Goal: Task Accomplishment & Management: Use online tool/utility

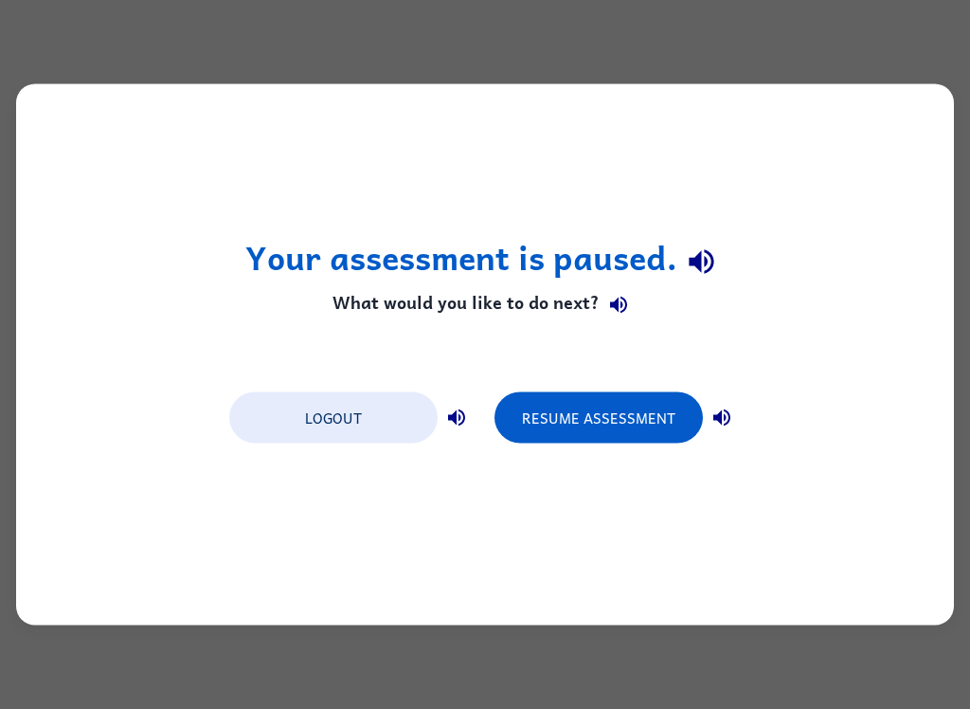
click at [919, 342] on div "Your assessment is paused. What would you like to do next? Logout Resume Assess…" at bounding box center [485, 354] width 938 height 541
click at [583, 416] on button "Resume Assessment" at bounding box center [599, 417] width 208 height 51
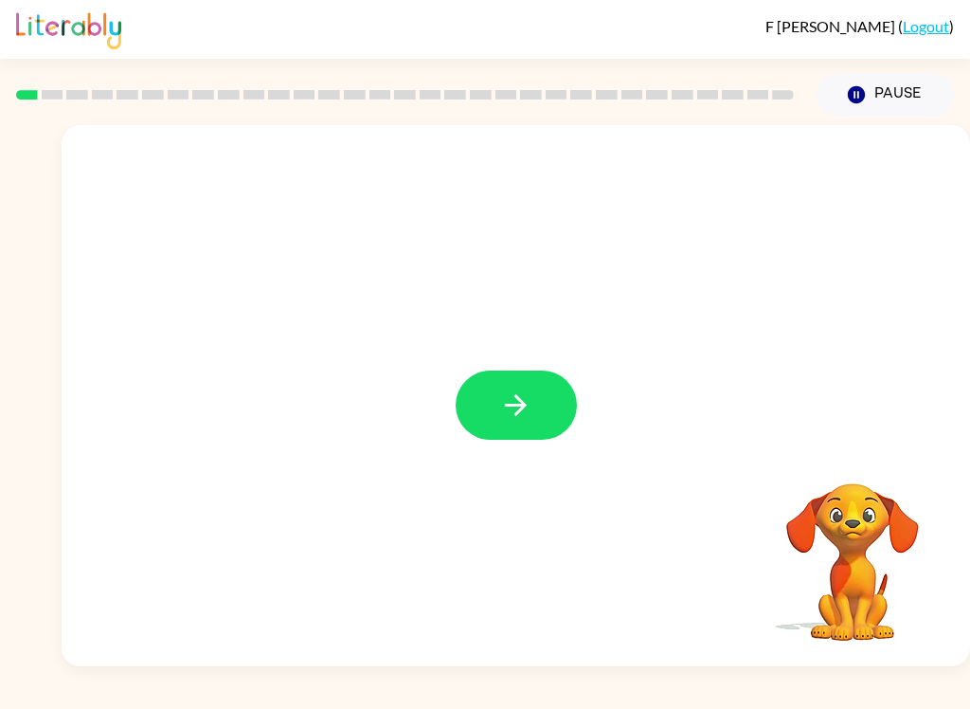
click at [526, 397] on icon "button" at bounding box center [515, 405] width 33 height 33
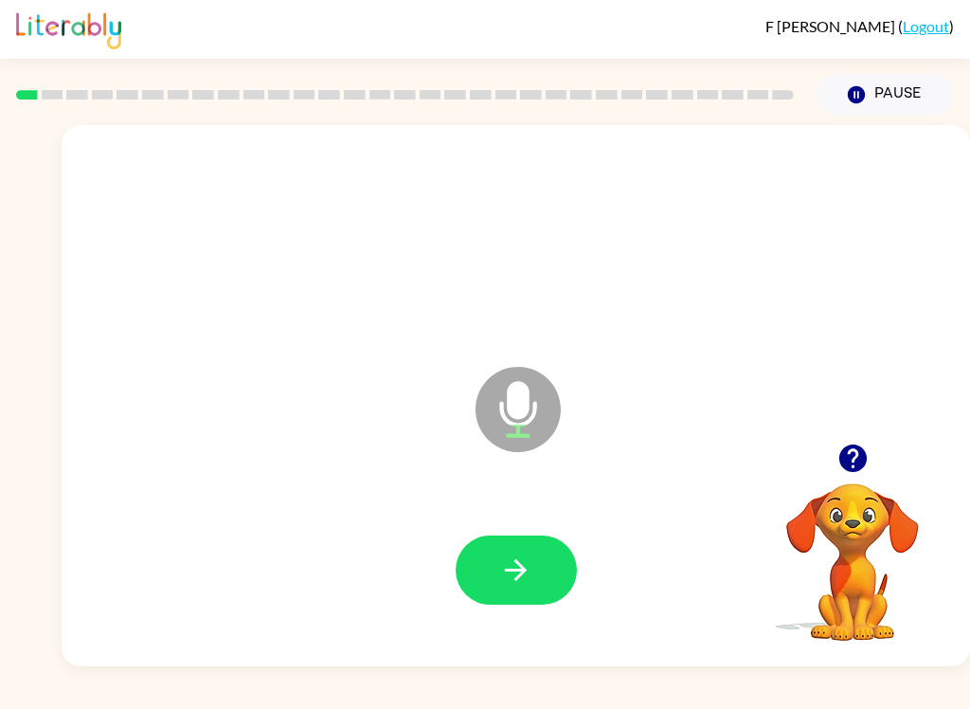
click at [508, 587] on icon "button" at bounding box center [515, 569] width 33 height 33
click at [533, 567] on button "button" at bounding box center [516, 569] width 121 height 69
click at [536, 556] on button "button" at bounding box center [516, 569] width 121 height 69
click at [517, 574] on icon "button" at bounding box center [515, 569] width 33 height 33
click at [529, 580] on icon "button" at bounding box center [515, 569] width 33 height 33
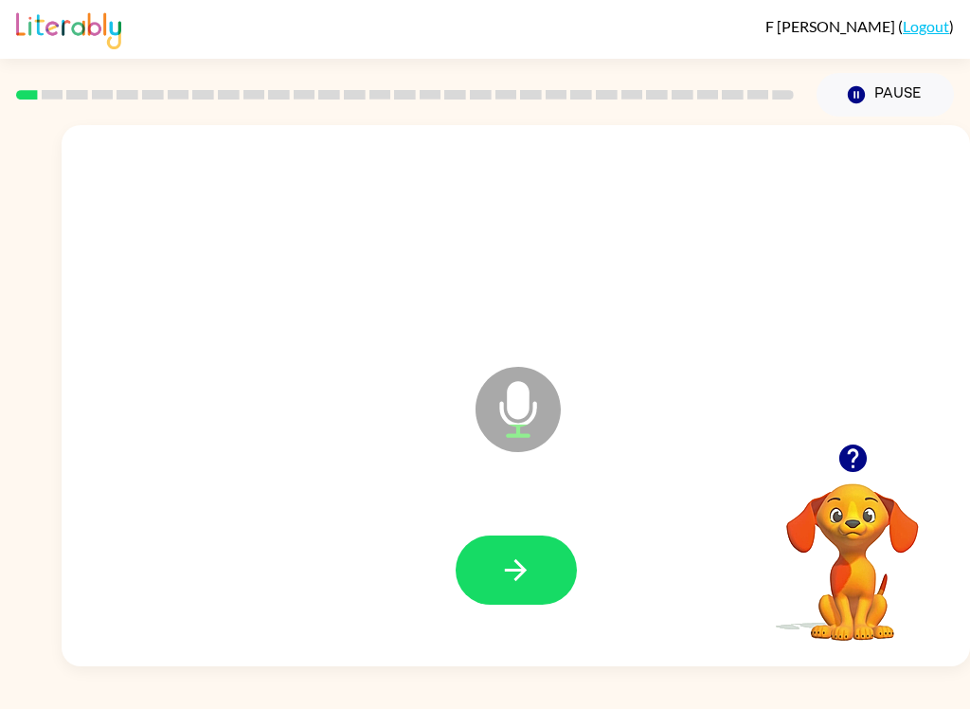
click at [522, 539] on button "button" at bounding box center [516, 569] width 121 height 69
click at [504, 565] on icon "button" at bounding box center [515, 569] width 33 height 33
click at [504, 560] on icon "button" at bounding box center [515, 569] width 33 height 33
click at [520, 553] on icon "button" at bounding box center [515, 569] width 33 height 33
click at [519, 572] on icon "button" at bounding box center [515, 569] width 33 height 33
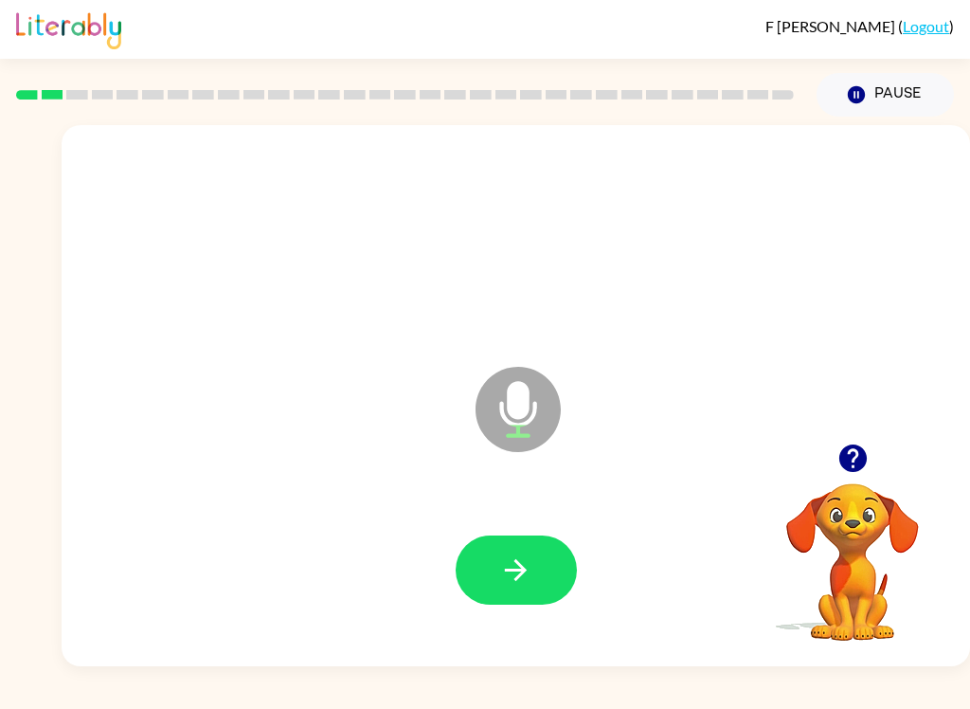
click at [533, 558] on button "button" at bounding box center [516, 569] width 121 height 69
click at [517, 593] on button "button" at bounding box center [516, 569] width 121 height 69
click at [526, 551] on button "button" at bounding box center [516, 569] width 121 height 69
click at [532, 566] on icon "button" at bounding box center [515, 569] width 33 height 33
click at [529, 562] on icon "button" at bounding box center [515, 569] width 33 height 33
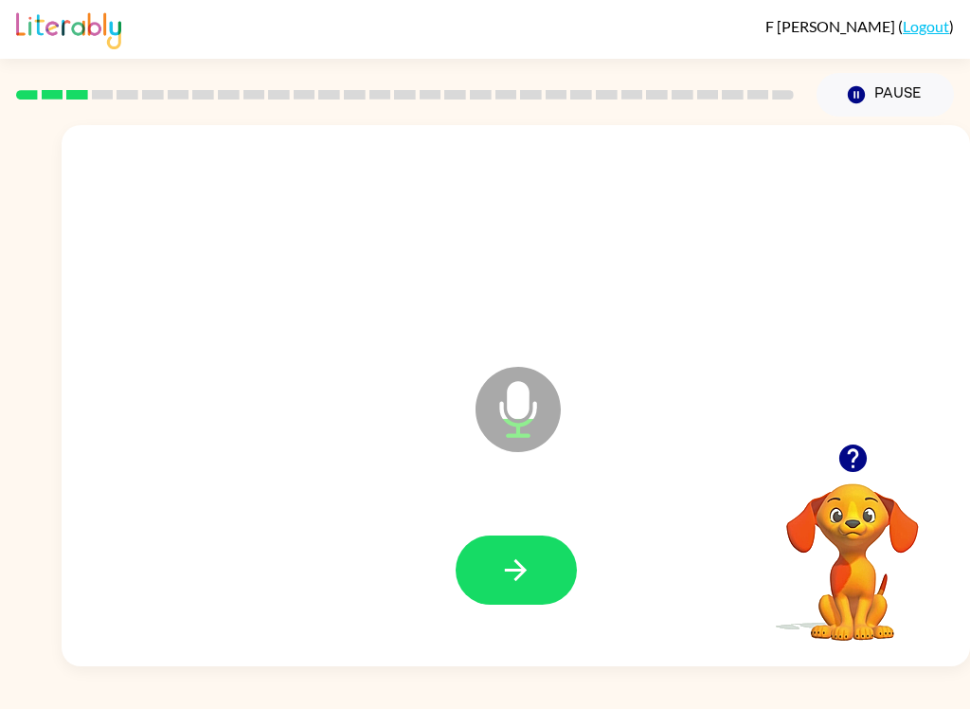
click at [499, 582] on icon "button" at bounding box center [515, 569] width 33 height 33
click at [513, 555] on icon "button" at bounding box center [515, 569] width 33 height 33
click at [497, 579] on button "button" at bounding box center [516, 569] width 121 height 69
click at [494, 573] on button "button" at bounding box center [516, 569] width 121 height 69
click at [501, 554] on icon "button" at bounding box center [515, 569] width 33 height 33
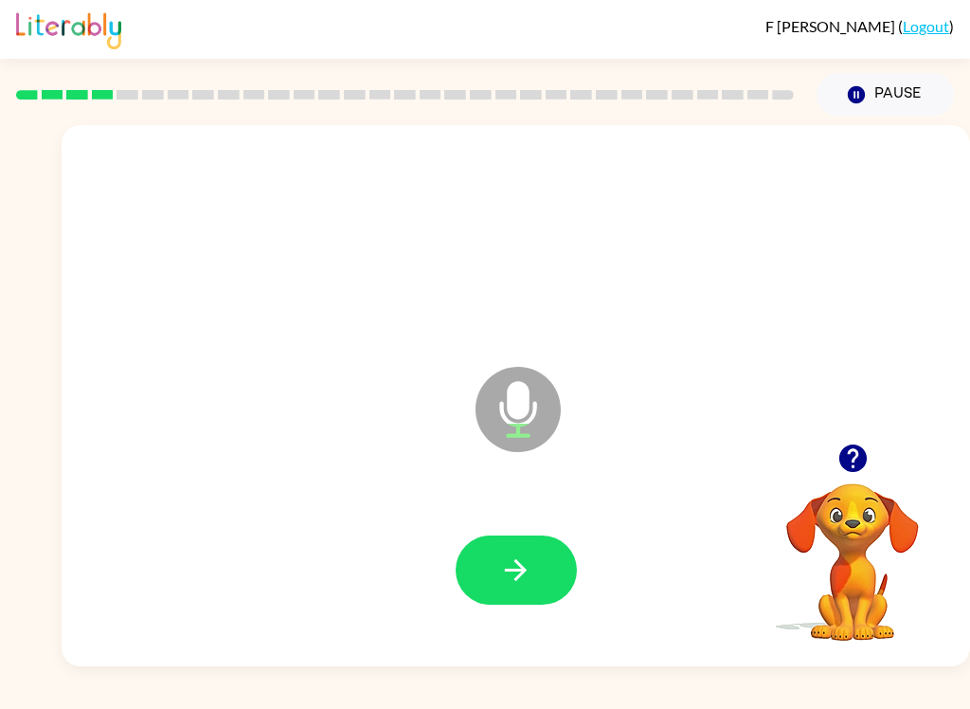
click at [520, 569] on icon "button" at bounding box center [515, 569] width 33 height 33
click at [506, 564] on icon "button" at bounding box center [515, 569] width 33 height 33
click at [503, 541] on button "button" at bounding box center [516, 569] width 121 height 69
click at [511, 563] on icon "button" at bounding box center [515, 569] width 33 height 33
click at [494, 545] on button "button" at bounding box center [516, 569] width 121 height 69
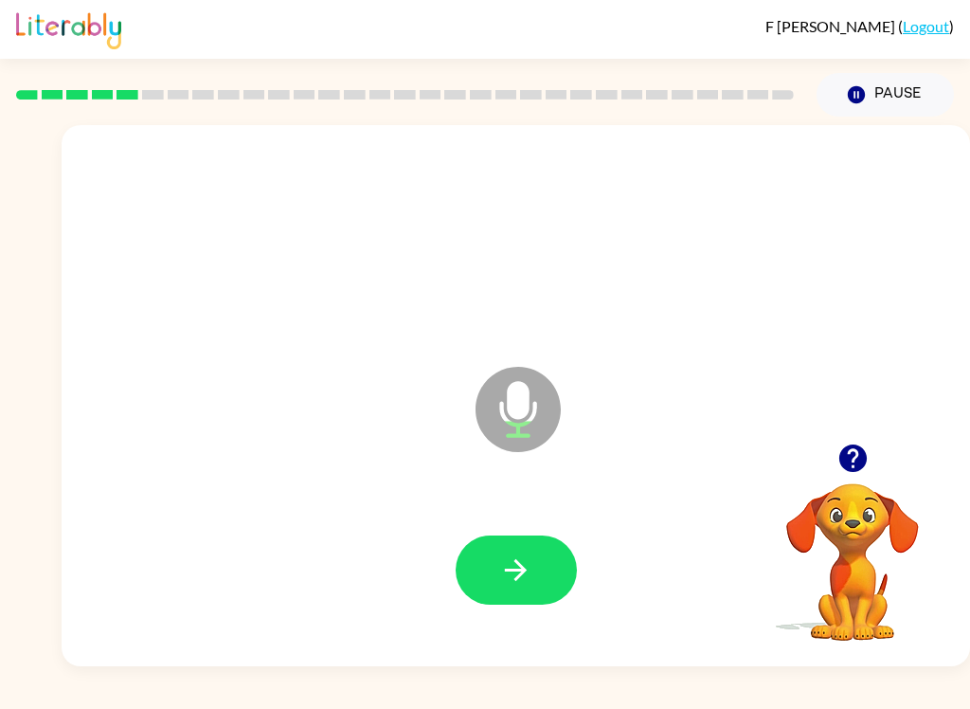
click at [502, 564] on icon "button" at bounding box center [515, 569] width 33 height 33
click at [473, 545] on button "button" at bounding box center [516, 569] width 121 height 69
click at [517, 589] on button "button" at bounding box center [516, 569] width 121 height 69
click at [529, 530] on div at bounding box center [516, 570] width 871 height 155
click at [528, 575] on icon "button" at bounding box center [515, 569] width 33 height 33
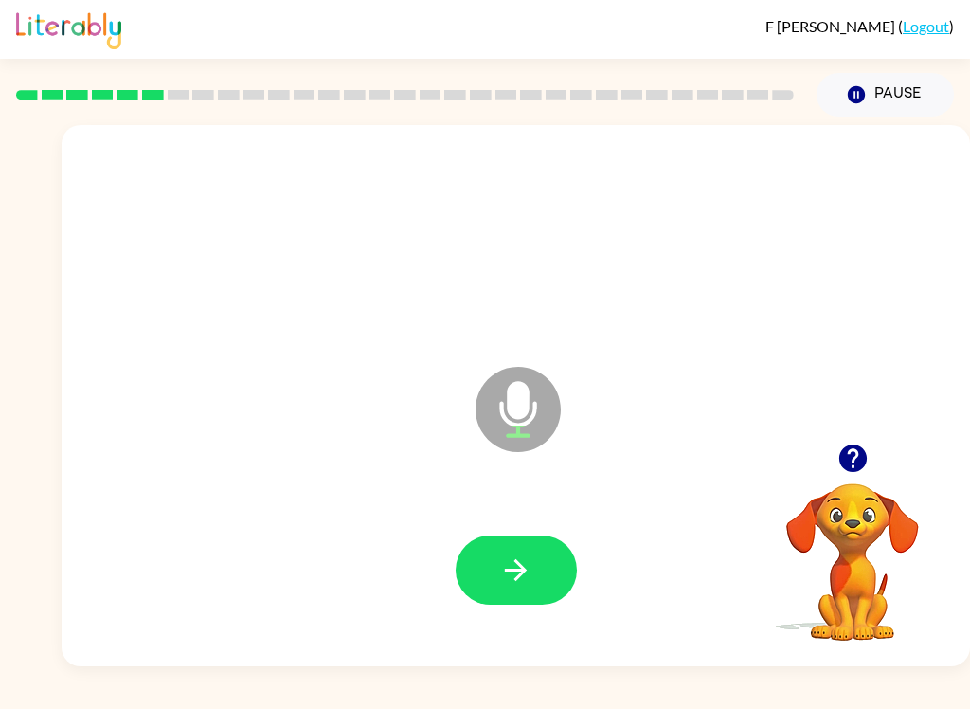
click at [501, 581] on icon "button" at bounding box center [515, 569] width 33 height 33
click at [514, 565] on icon "button" at bounding box center [515, 569] width 33 height 33
click at [520, 594] on button "button" at bounding box center [516, 569] width 121 height 69
click at [515, 571] on icon "button" at bounding box center [516, 570] width 22 height 22
click at [541, 577] on button "button" at bounding box center [516, 569] width 121 height 69
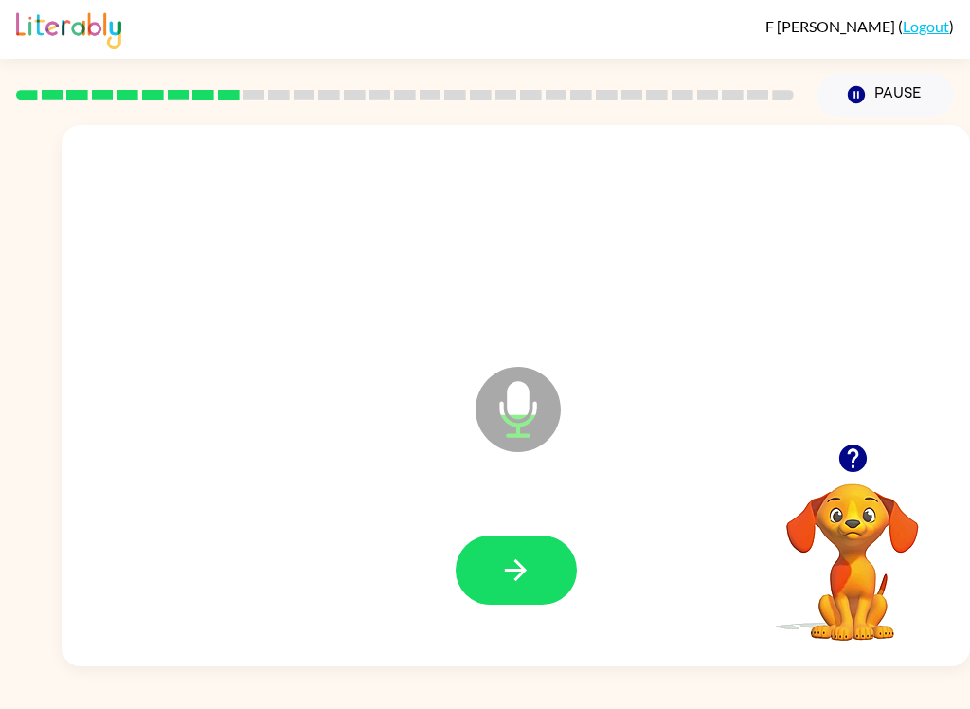
click at [519, 549] on button "button" at bounding box center [516, 569] width 121 height 69
click at [507, 531] on div at bounding box center [516, 570] width 871 height 155
click at [515, 543] on button "button" at bounding box center [516, 569] width 121 height 69
click at [520, 549] on button "button" at bounding box center [516, 569] width 121 height 69
click at [514, 556] on icon "button" at bounding box center [515, 569] width 33 height 33
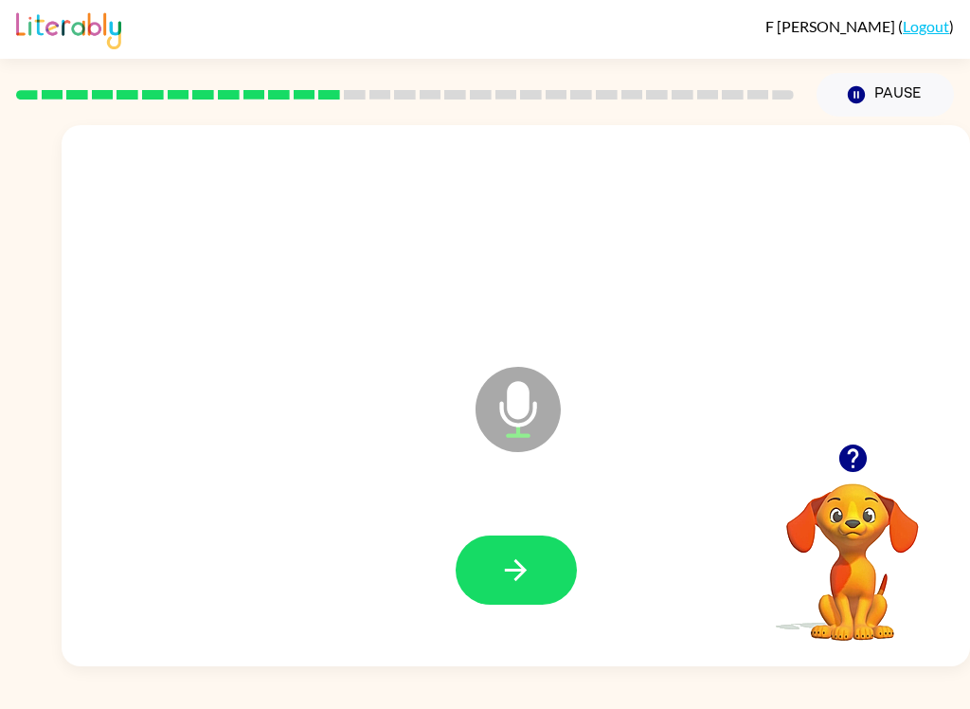
click at [523, 567] on icon "button" at bounding box center [516, 570] width 22 height 22
click at [526, 587] on icon "button" at bounding box center [515, 569] width 33 height 33
click at [510, 556] on icon "button" at bounding box center [515, 569] width 33 height 33
click at [525, 566] on icon "button" at bounding box center [515, 569] width 33 height 33
click at [470, 589] on button "button" at bounding box center [516, 569] width 121 height 69
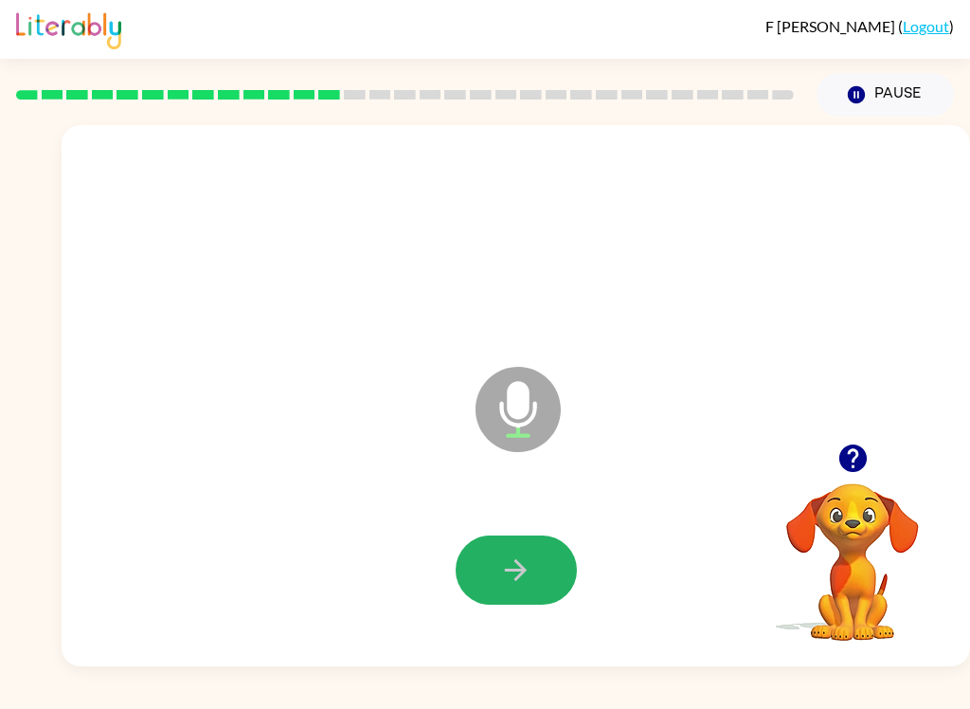
click at [513, 576] on icon "button" at bounding box center [515, 569] width 33 height 33
click at [525, 558] on icon "button" at bounding box center [515, 569] width 33 height 33
click at [510, 584] on icon "button" at bounding box center [515, 569] width 33 height 33
click at [506, 590] on button "button" at bounding box center [516, 569] width 121 height 69
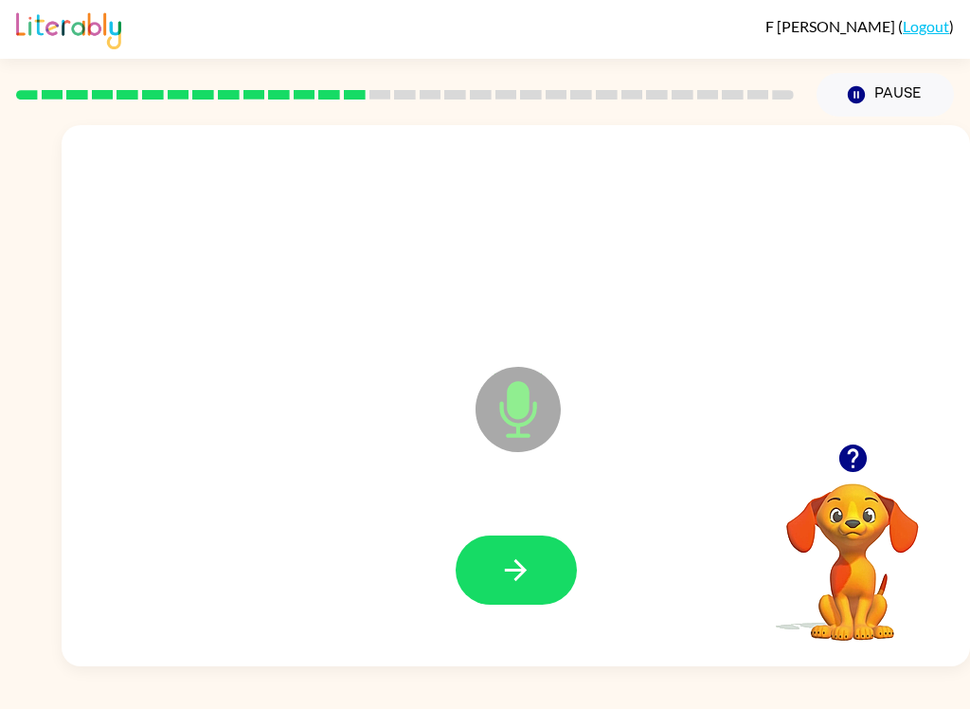
click at [526, 564] on icon "button" at bounding box center [515, 569] width 33 height 33
click at [534, 572] on button "button" at bounding box center [516, 569] width 121 height 69
click at [533, 559] on button "button" at bounding box center [516, 569] width 121 height 69
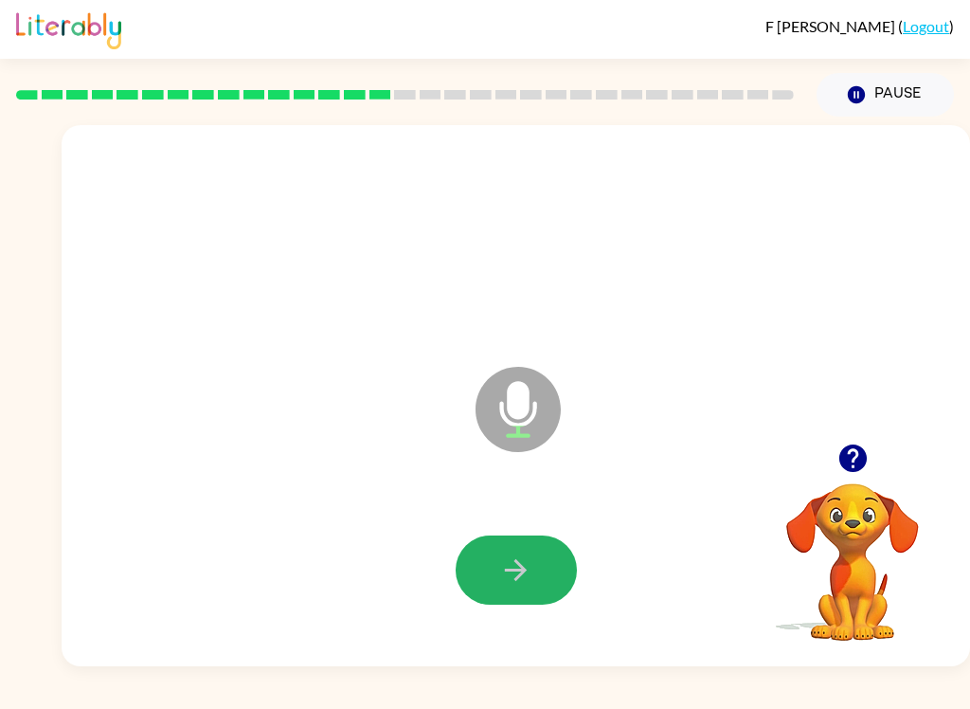
click at [536, 550] on button "button" at bounding box center [516, 569] width 121 height 69
click at [527, 577] on icon "button" at bounding box center [515, 569] width 33 height 33
click at [517, 583] on icon "button" at bounding box center [515, 569] width 33 height 33
click at [505, 554] on icon "button" at bounding box center [515, 569] width 33 height 33
click at [567, 554] on button "button" at bounding box center [516, 569] width 121 height 69
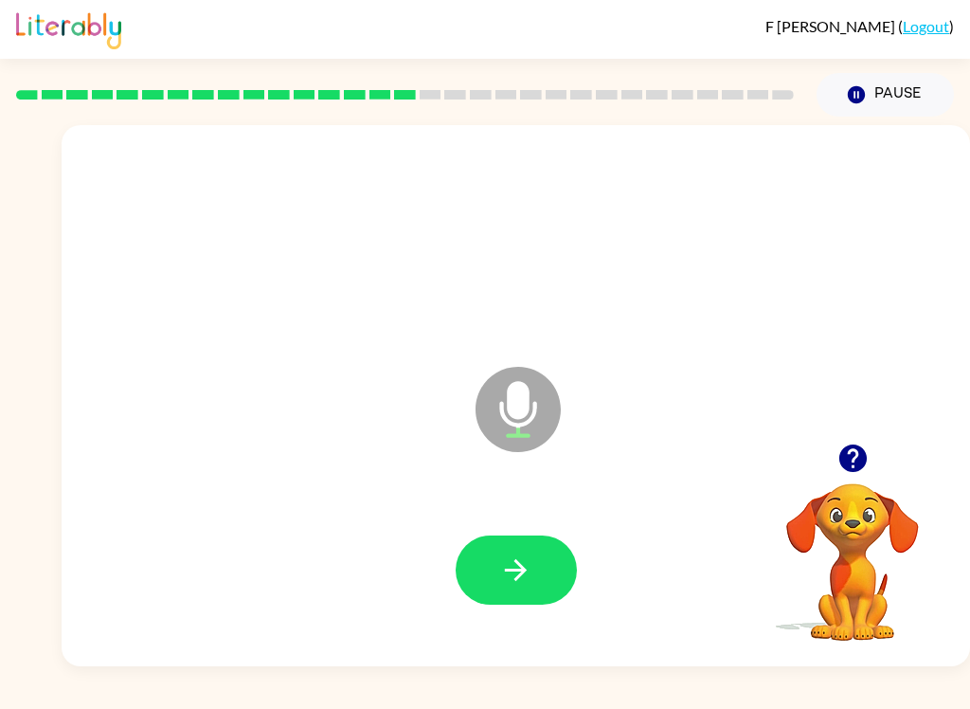
click at [532, 562] on icon "button" at bounding box center [515, 569] width 33 height 33
click at [529, 576] on icon "button" at bounding box center [515, 569] width 33 height 33
click at [503, 579] on icon "button" at bounding box center [515, 569] width 33 height 33
click at [506, 568] on icon "button" at bounding box center [515, 569] width 33 height 33
click at [513, 544] on button "button" at bounding box center [516, 569] width 121 height 69
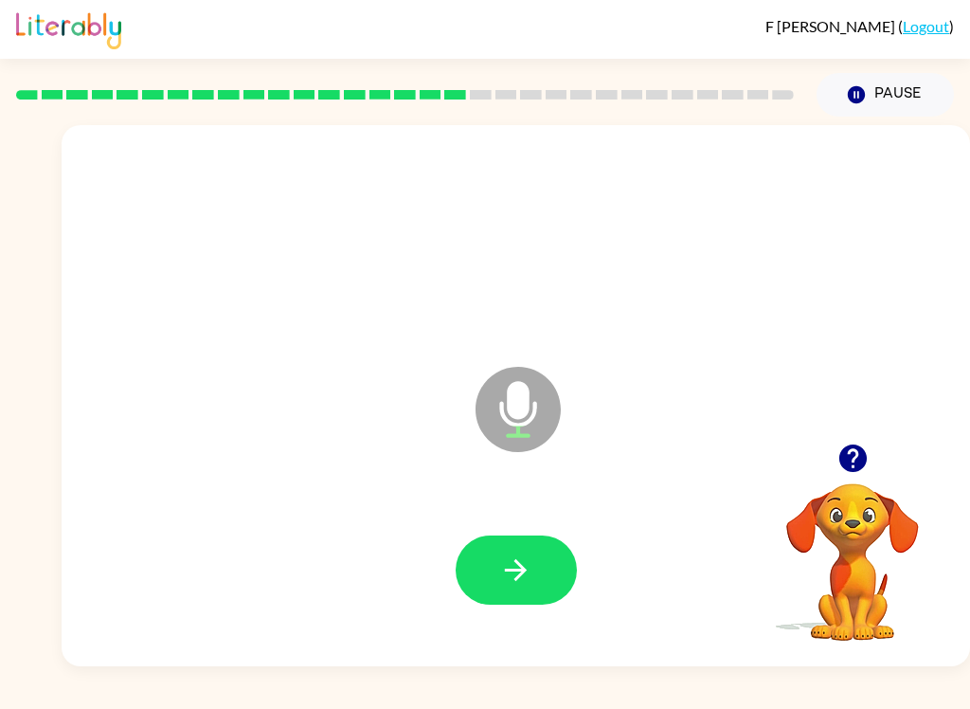
click at [533, 578] on button "button" at bounding box center [516, 569] width 121 height 69
click at [529, 586] on icon "button" at bounding box center [515, 569] width 33 height 33
click at [499, 570] on icon "button" at bounding box center [515, 569] width 33 height 33
click at [535, 555] on button "button" at bounding box center [516, 569] width 121 height 69
click at [546, 571] on button "button" at bounding box center [516, 569] width 121 height 69
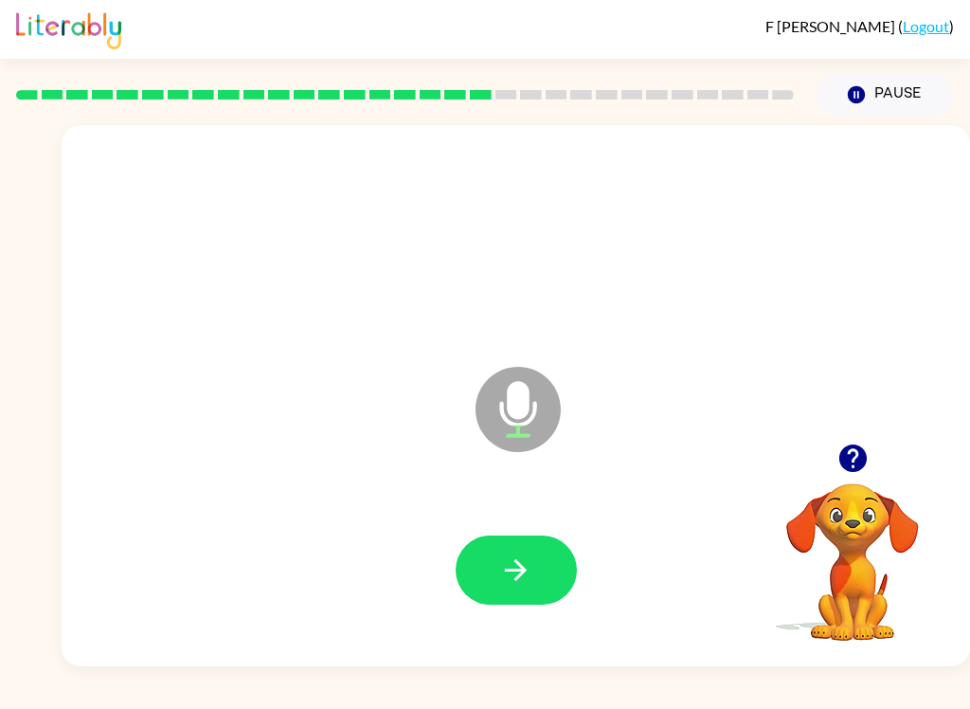
click at [521, 569] on icon "button" at bounding box center [515, 569] width 33 height 33
click at [522, 598] on button "button" at bounding box center [516, 569] width 121 height 69
click at [535, 553] on button "button" at bounding box center [516, 569] width 121 height 69
click at [526, 538] on button "button" at bounding box center [516, 569] width 121 height 69
click at [518, 570] on icon "button" at bounding box center [516, 570] width 22 height 22
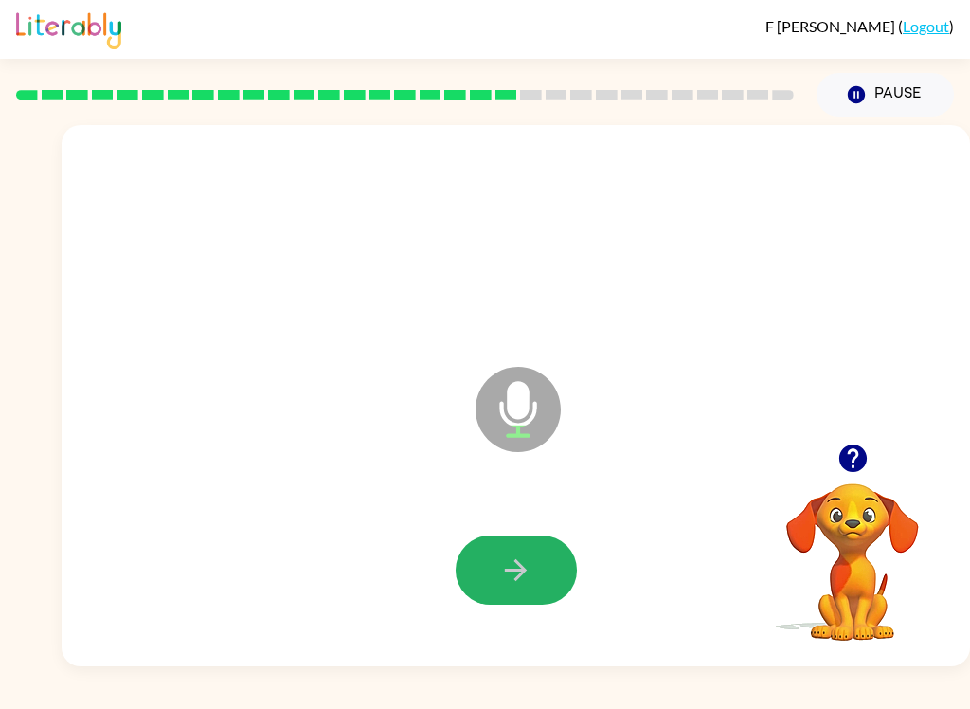
click at [515, 570] on icon "button" at bounding box center [516, 570] width 22 height 22
click at [519, 567] on icon "button" at bounding box center [515, 569] width 33 height 33
click at [520, 551] on button "button" at bounding box center [516, 569] width 121 height 69
click at [533, 569] on button "button" at bounding box center [516, 569] width 121 height 69
click at [540, 571] on button "button" at bounding box center [516, 569] width 121 height 69
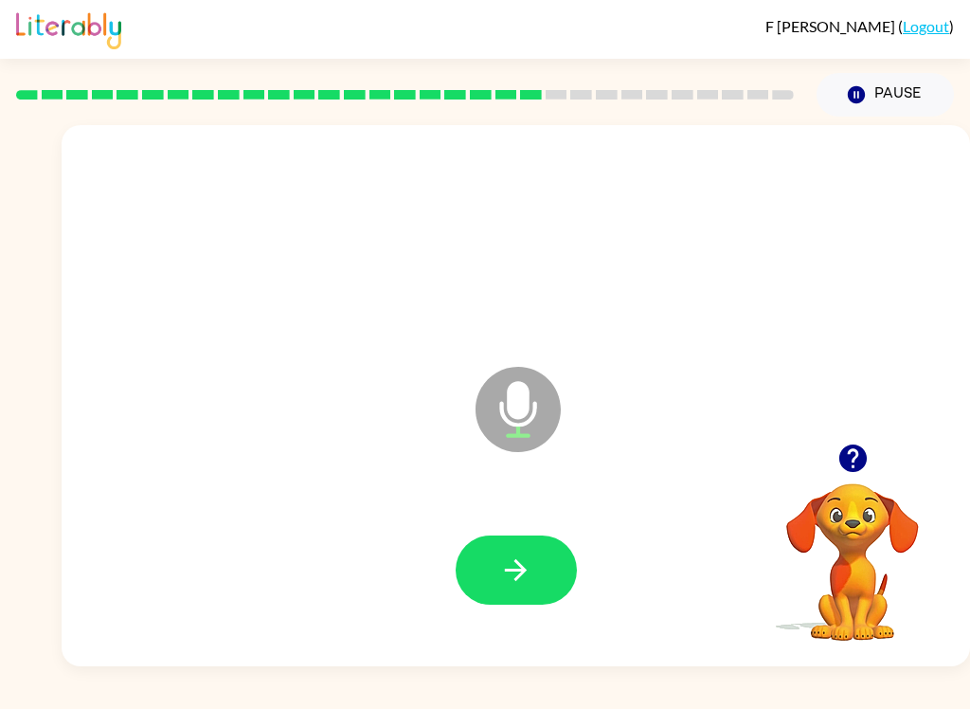
click at [959, 674] on div "F Myers ( Logout ) Pause Pause Microphone The Microphone is here when it is you…" at bounding box center [485, 354] width 970 height 709
click at [536, 571] on button "button" at bounding box center [516, 569] width 121 height 69
click at [538, 588] on button "button" at bounding box center [516, 569] width 121 height 69
click at [520, 553] on icon "button" at bounding box center [515, 569] width 33 height 33
click at [522, 552] on button "button" at bounding box center [516, 569] width 121 height 69
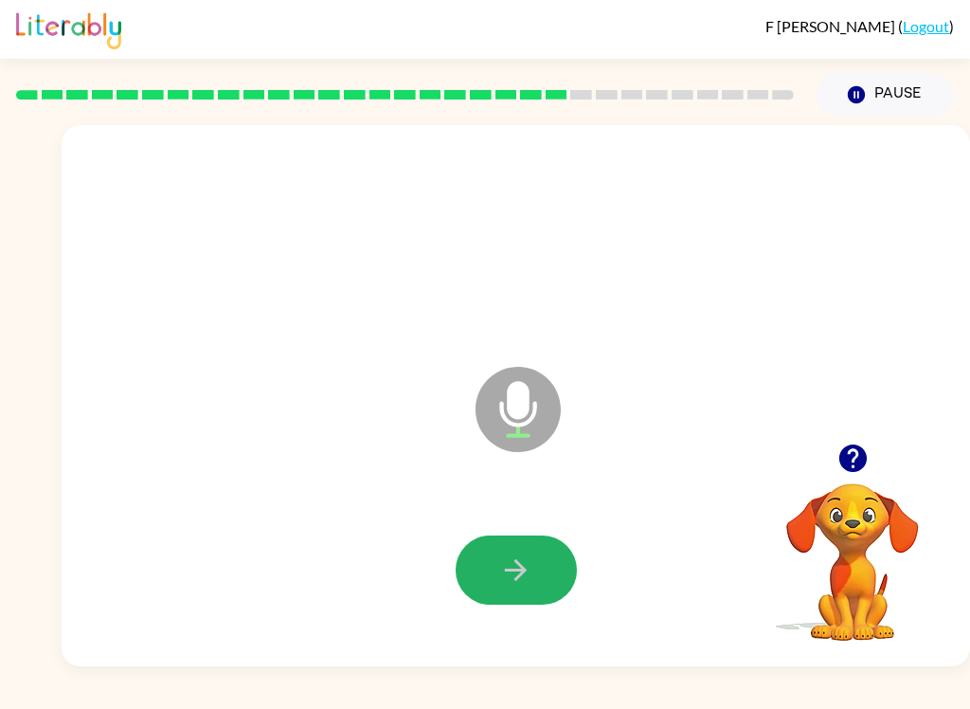
click at [504, 590] on button "button" at bounding box center [516, 569] width 121 height 69
click at [533, 584] on button "button" at bounding box center [516, 569] width 121 height 69
click at [486, 592] on button "button" at bounding box center [516, 569] width 121 height 69
click at [511, 560] on icon "button" at bounding box center [515, 569] width 33 height 33
click at [533, 541] on button "button" at bounding box center [516, 569] width 121 height 69
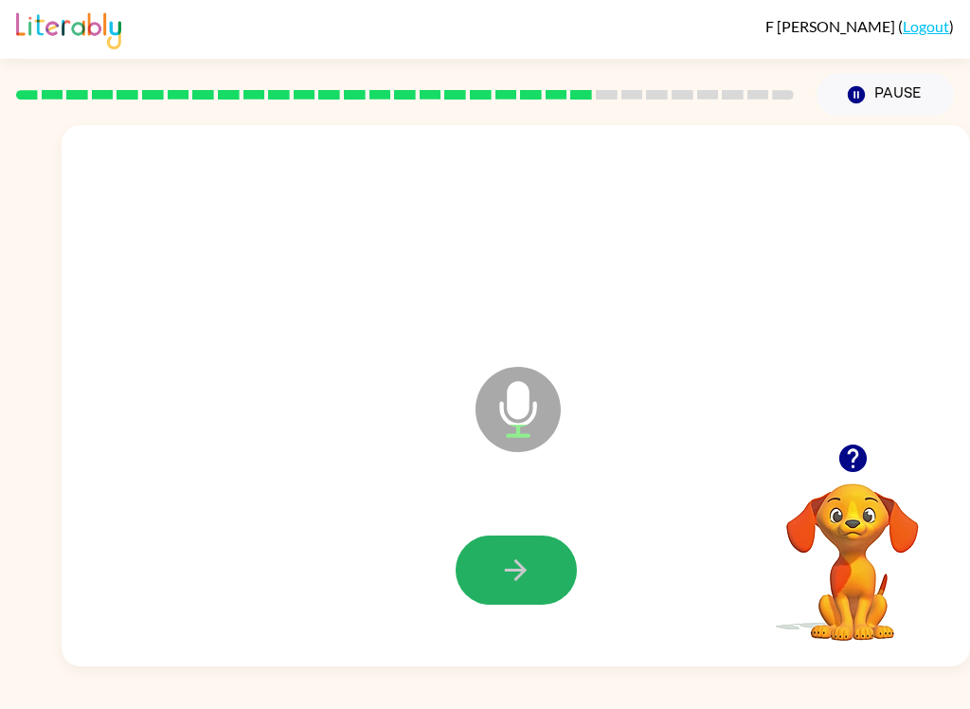
click at [533, 569] on button "button" at bounding box center [516, 569] width 121 height 69
click at [522, 590] on button "button" at bounding box center [516, 569] width 121 height 69
click at [529, 553] on icon "button" at bounding box center [515, 569] width 33 height 33
click at [489, 576] on button "button" at bounding box center [516, 569] width 121 height 69
click at [538, 560] on button "button" at bounding box center [516, 569] width 121 height 69
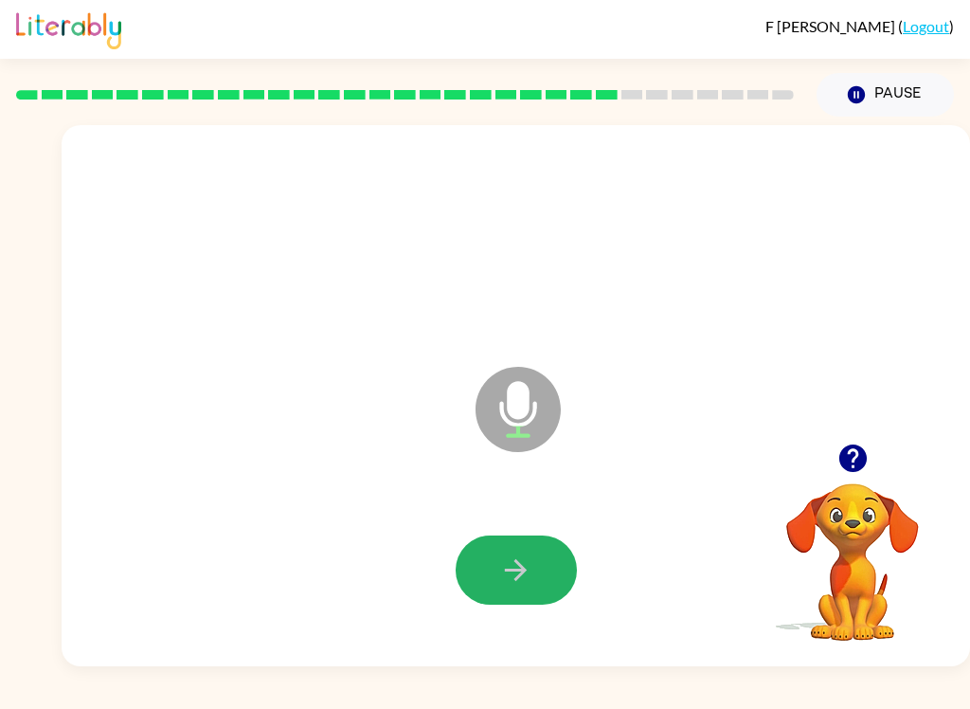
click at [513, 553] on icon "button" at bounding box center [515, 569] width 33 height 33
click at [513, 565] on icon "button" at bounding box center [515, 569] width 33 height 33
click at [542, 558] on button "button" at bounding box center [516, 569] width 121 height 69
click at [525, 572] on icon "button" at bounding box center [516, 570] width 22 height 22
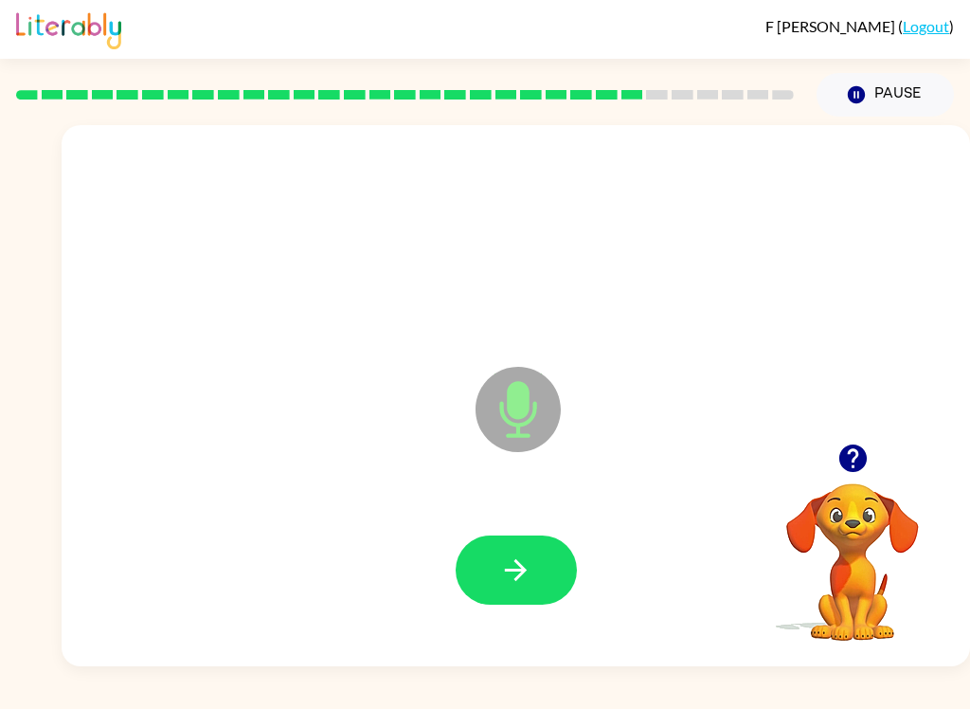
click at [534, 584] on button "button" at bounding box center [516, 569] width 121 height 69
click at [505, 557] on icon "button" at bounding box center [515, 569] width 33 height 33
click at [514, 551] on button "button" at bounding box center [516, 569] width 121 height 69
click at [515, 568] on icon "button" at bounding box center [515, 569] width 33 height 33
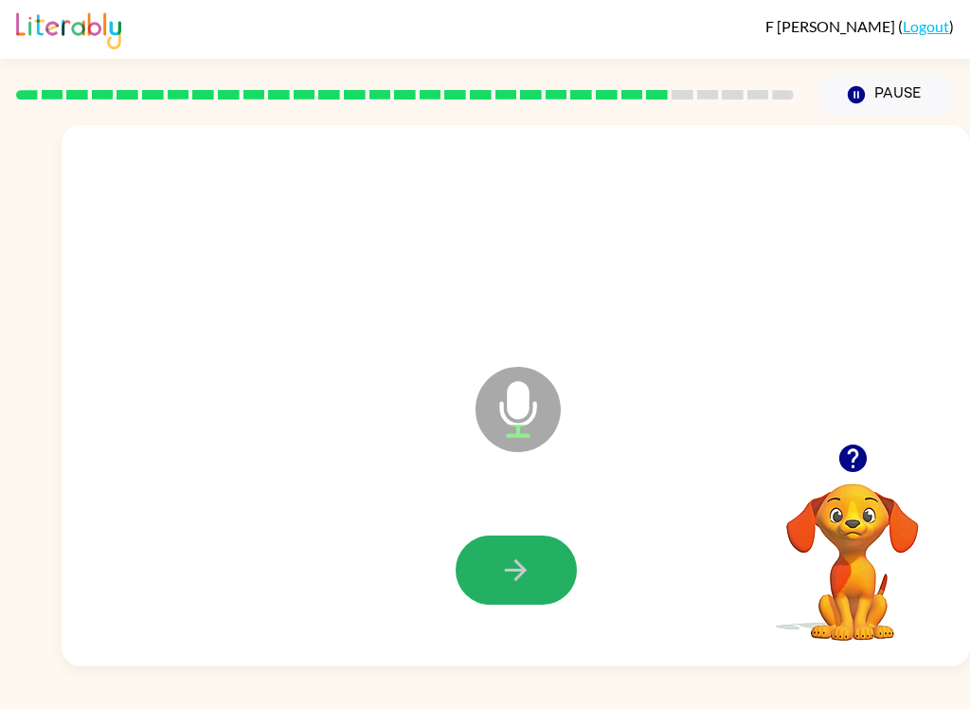
click at [509, 569] on icon "button" at bounding box center [515, 569] width 33 height 33
click at [530, 575] on icon "button" at bounding box center [515, 569] width 33 height 33
click at [541, 577] on button "button" at bounding box center [516, 569] width 121 height 69
click at [531, 574] on icon "button" at bounding box center [515, 569] width 33 height 33
click at [526, 560] on icon "button" at bounding box center [515, 569] width 33 height 33
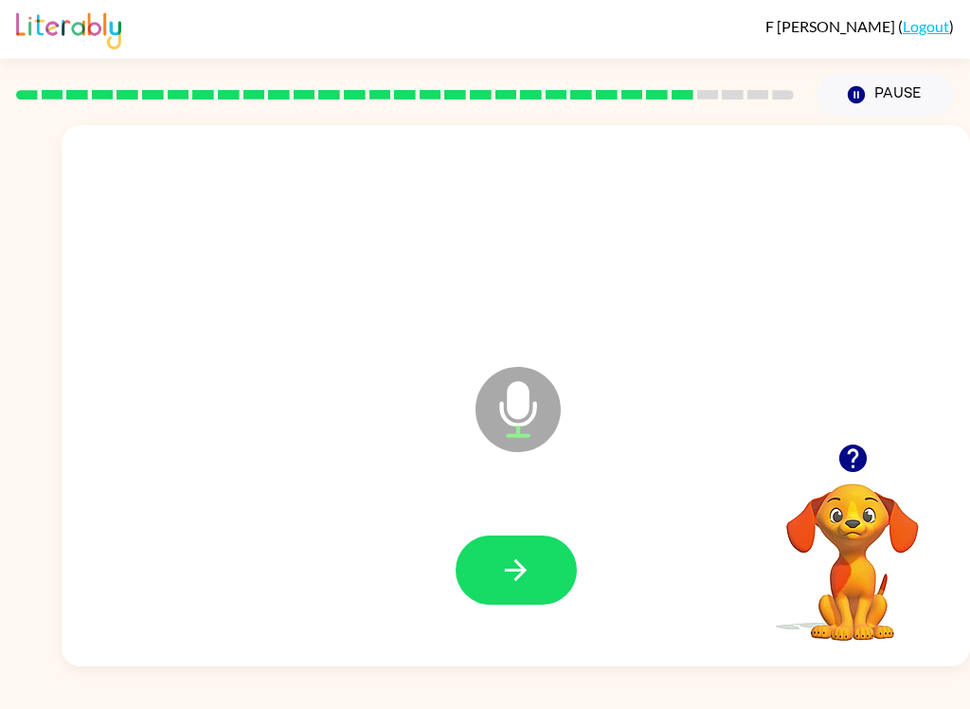
click at [518, 579] on icon "button" at bounding box center [516, 570] width 22 height 22
click at [502, 548] on button "button" at bounding box center [516, 569] width 121 height 69
click at [518, 560] on icon "button" at bounding box center [515, 569] width 33 height 33
click at [516, 565] on icon "button" at bounding box center [515, 569] width 33 height 33
click at [534, 556] on button "button" at bounding box center [516, 569] width 121 height 69
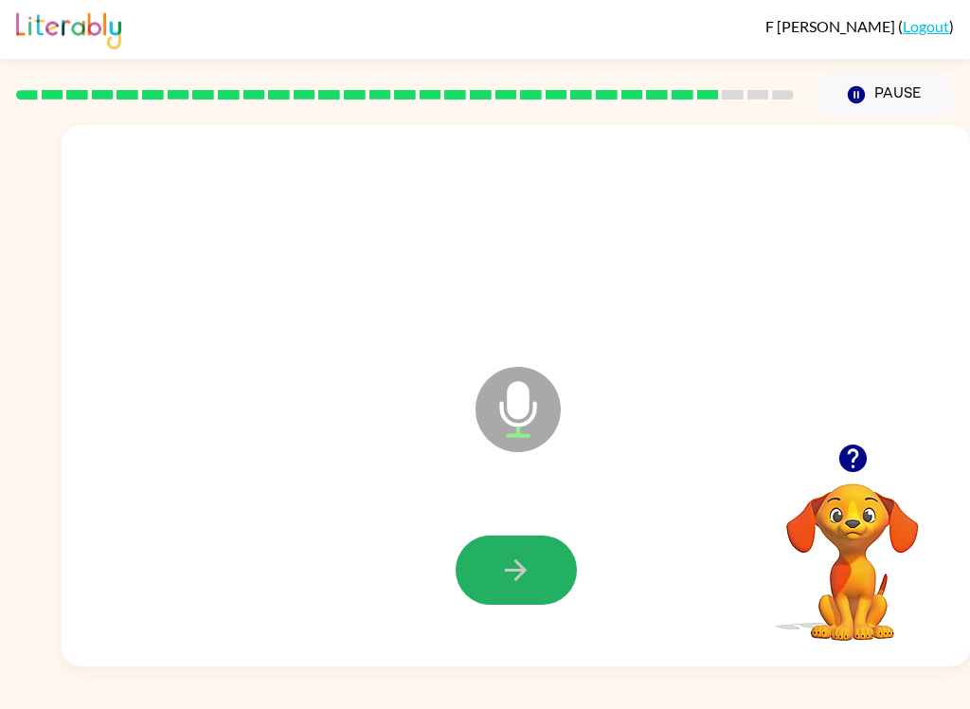
click at [528, 571] on icon "button" at bounding box center [515, 569] width 33 height 33
click at [539, 554] on button "button" at bounding box center [516, 569] width 121 height 69
click at [537, 559] on button "button" at bounding box center [516, 569] width 121 height 69
click at [510, 583] on icon "button" at bounding box center [515, 569] width 33 height 33
click at [530, 540] on button "button" at bounding box center [516, 569] width 121 height 69
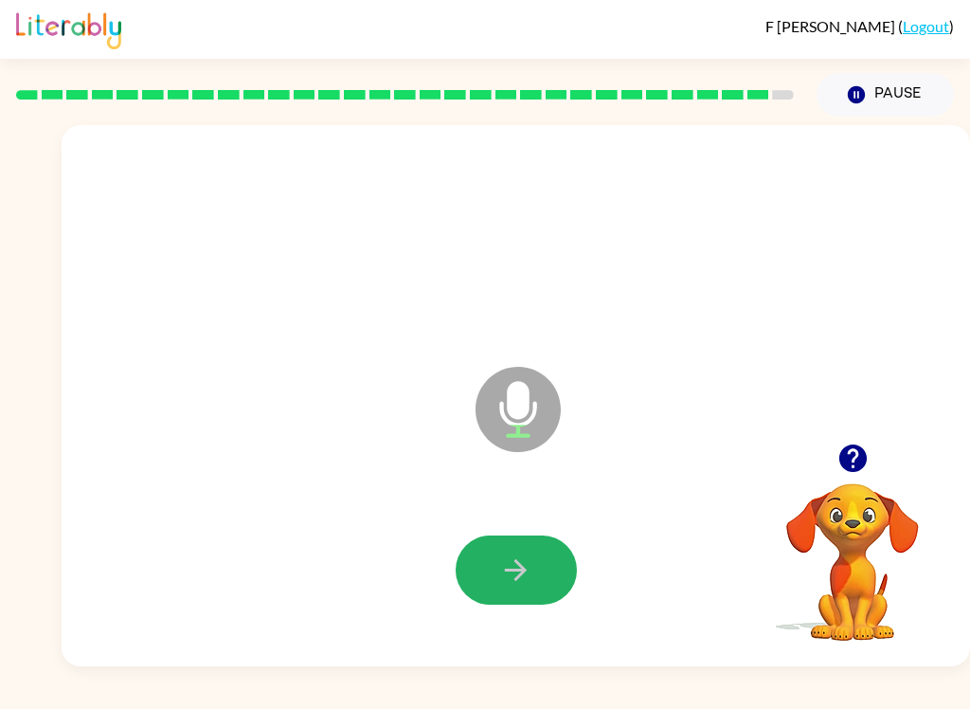
click at [518, 589] on button "button" at bounding box center [516, 569] width 121 height 69
click at [506, 558] on icon "button" at bounding box center [515, 569] width 33 height 33
click at [488, 546] on button "button" at bounding box center [516, 569] width 121 height 69
click at [515, 561] on icon "button" at bounding box center [516, 570] width 22 height 22
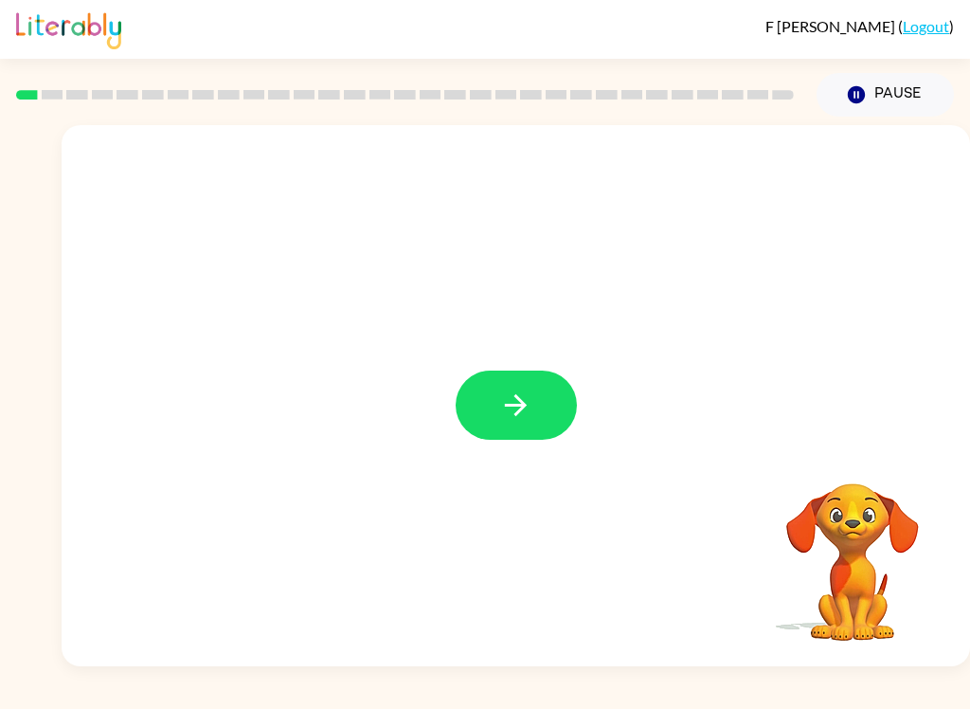
click at [517, 405] on icon "button" at bounding box center [515, 405] width 33 height 33
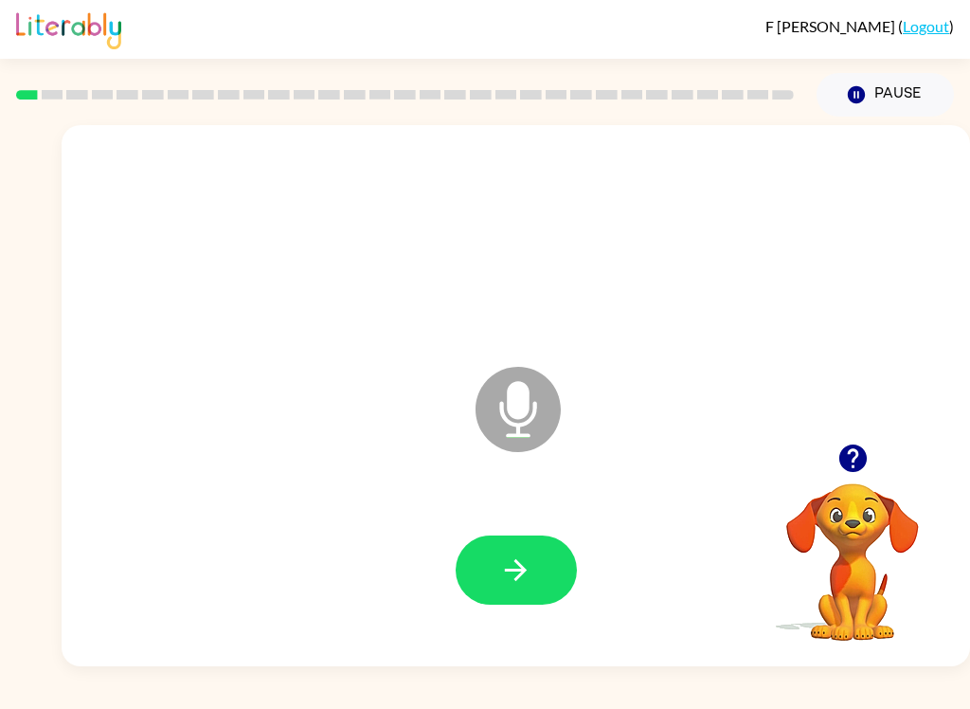
click at [525, 565] on icon "button" at bounding box center [515, 569] width 33 height 33
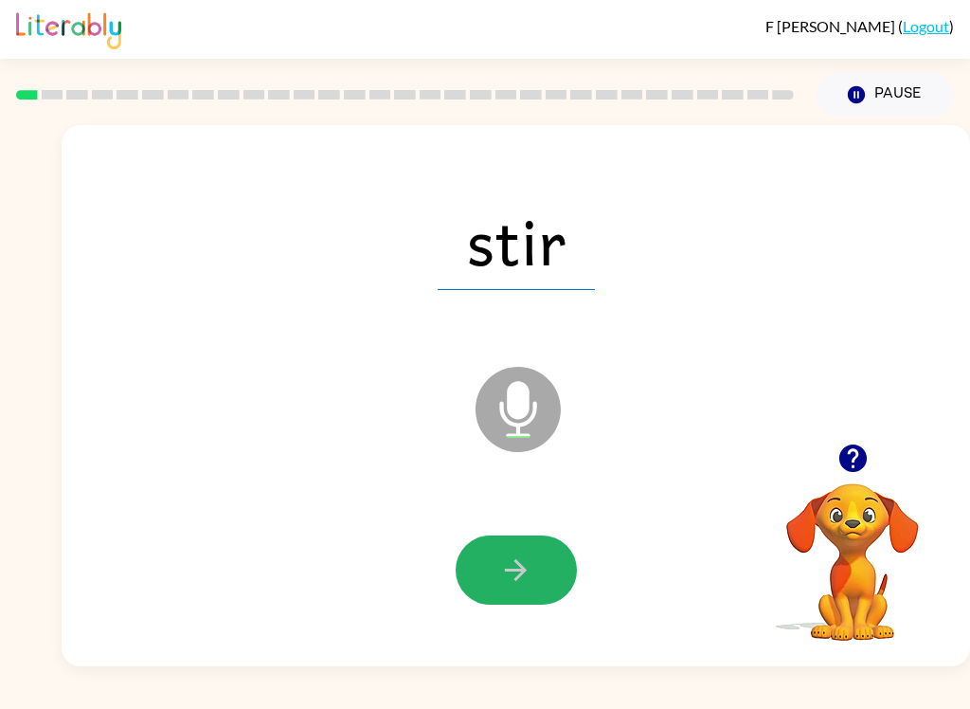
click at [540, 579] on button "button" at bounding box center [516, 569] width 121 height 69
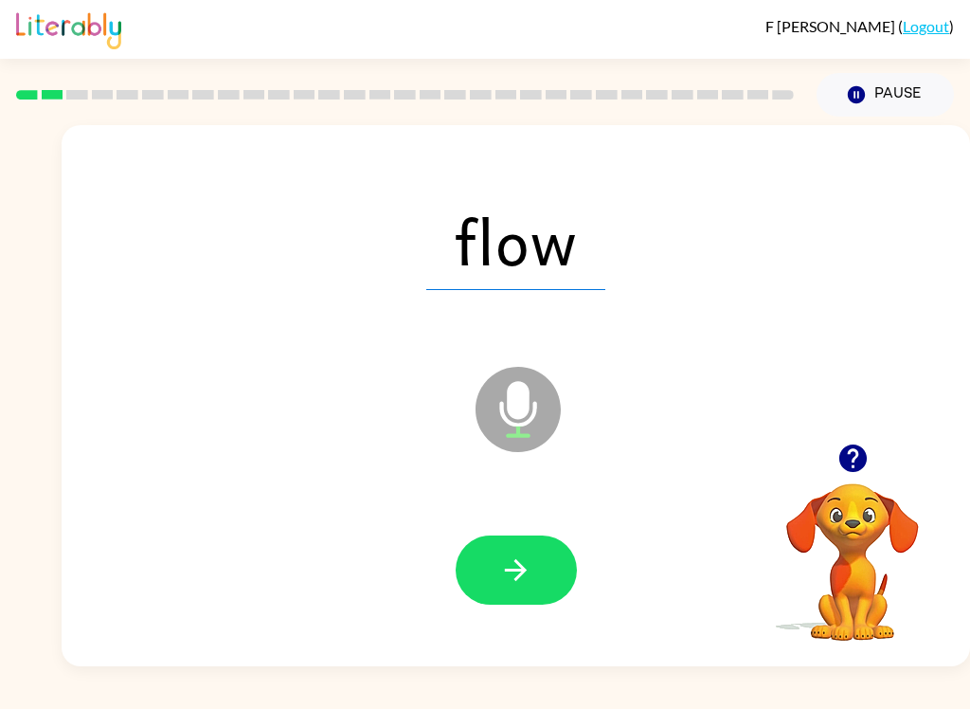
click at [523, 557] on icon "button" at bounding box center [515, 569] width 33 height 33
click at [535, 570] on button "button" at bounding box center [516, 569] width 121 height 69
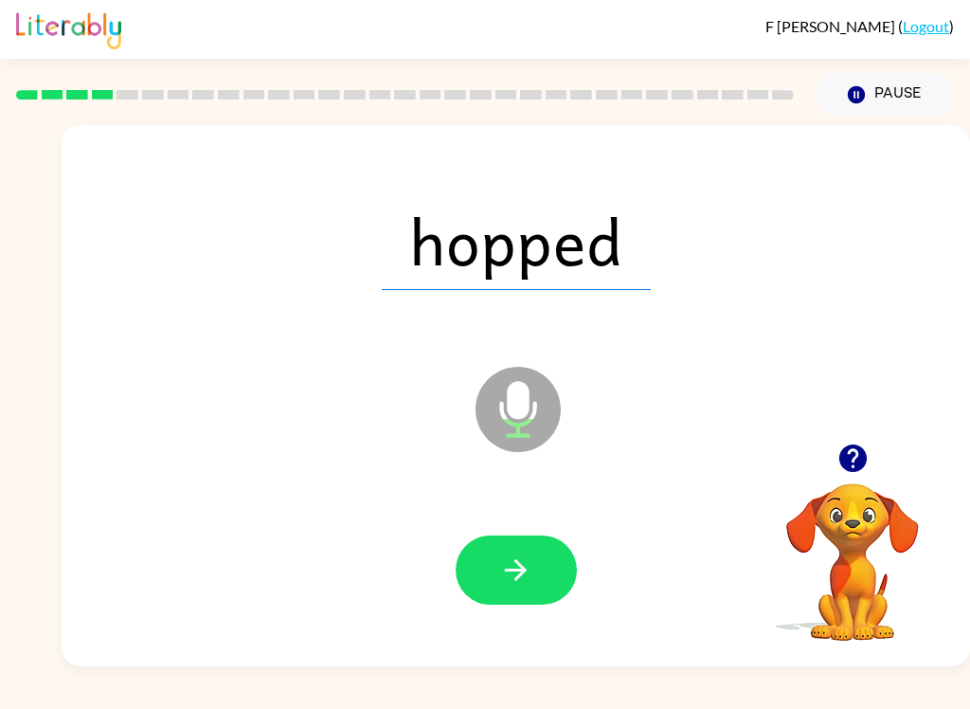
click at [545, 549] on button "button" at bounding box center [516, 569] width 121 height 69
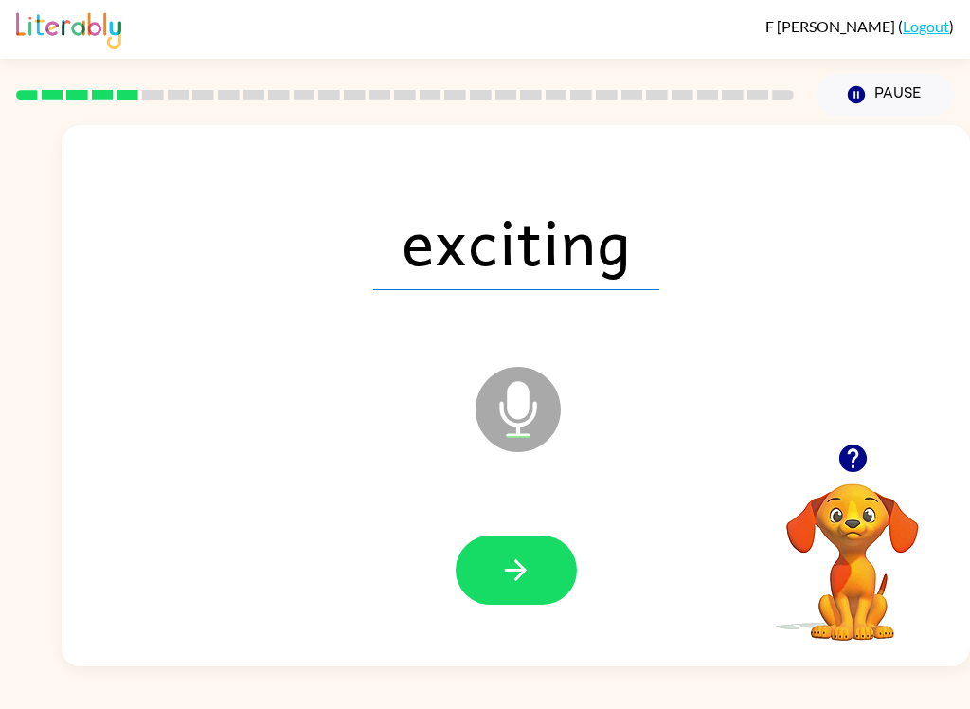
click at [517, 562] on icon "button" at bounding box center [516, 570] width 22 height 22
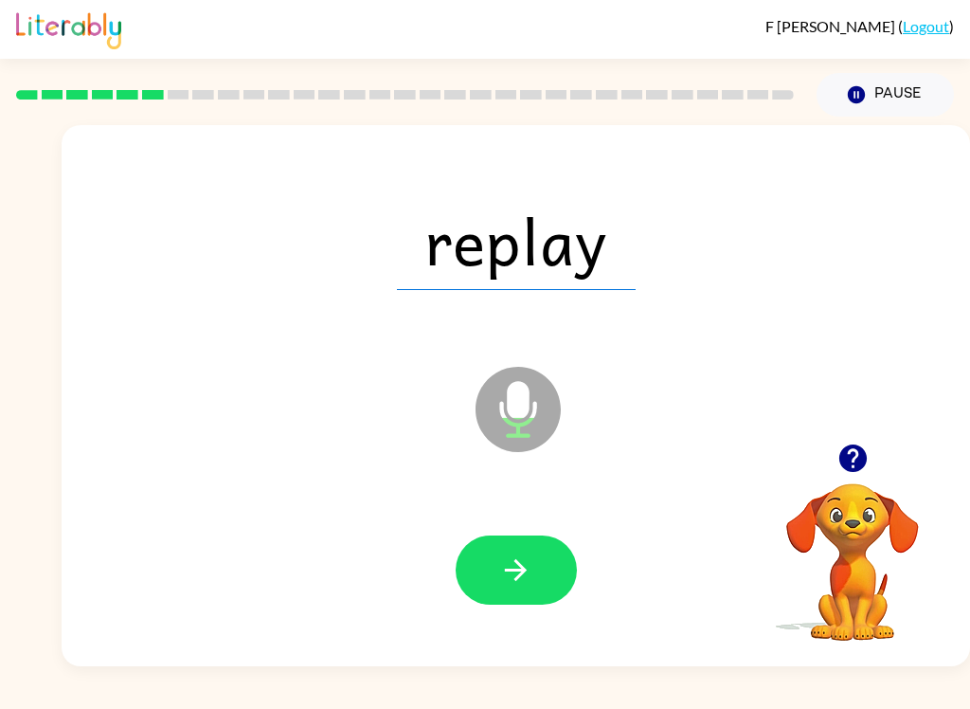
click at [525, 557] on icon "button" at bounding box center [515, 569] width 33 height 33
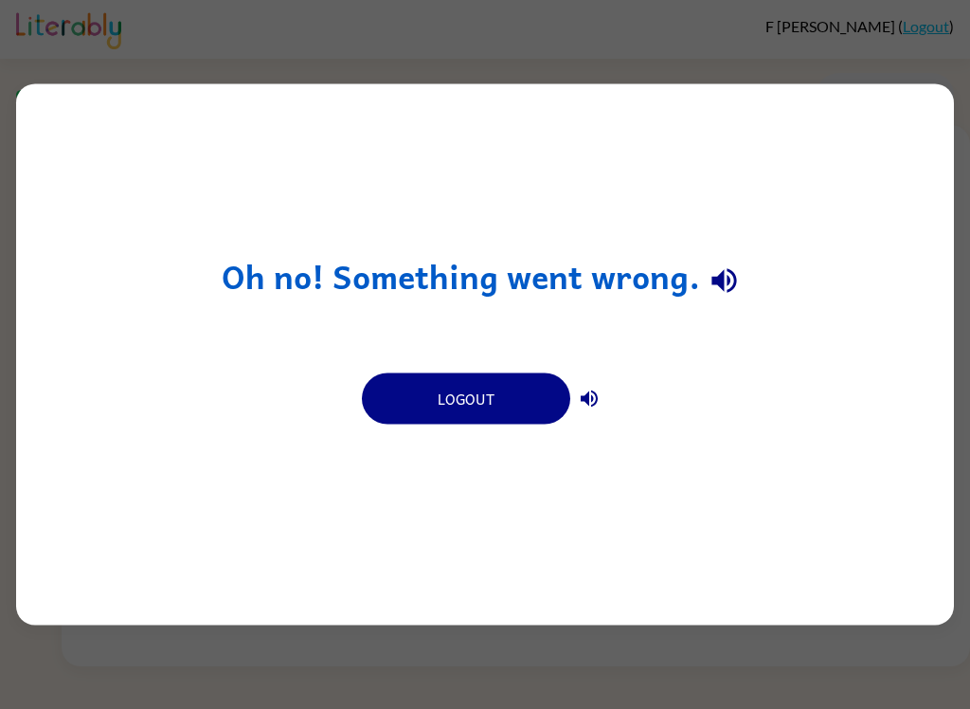
click at [488, 389] on button "Logout" at bounding box center [466, 398] width 208 height 51
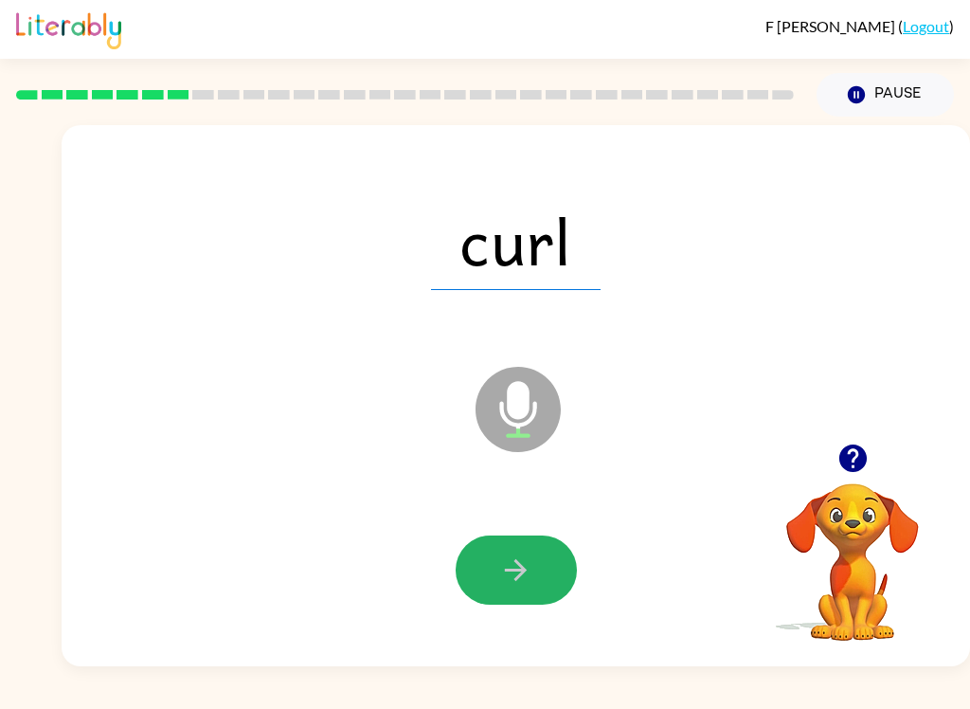
click at [539, 565] on button "button" at bounding box center [516, 569] width 121 height 69
click at [541, 573] on button "button" at bounding box center [516, 569] width 121 height 69
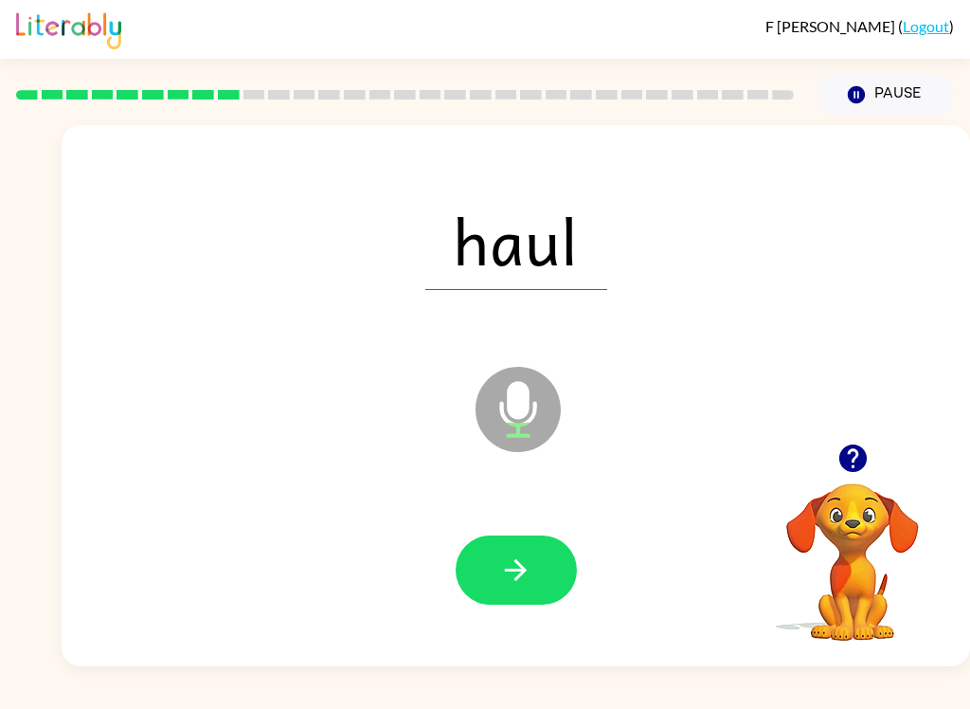
click at [521, 567] on icon "button" at bounding box center [516, 570] width 22 height 22
click at [550, 593] on button "button" at bounding box center [516, 569] width 121 height 69
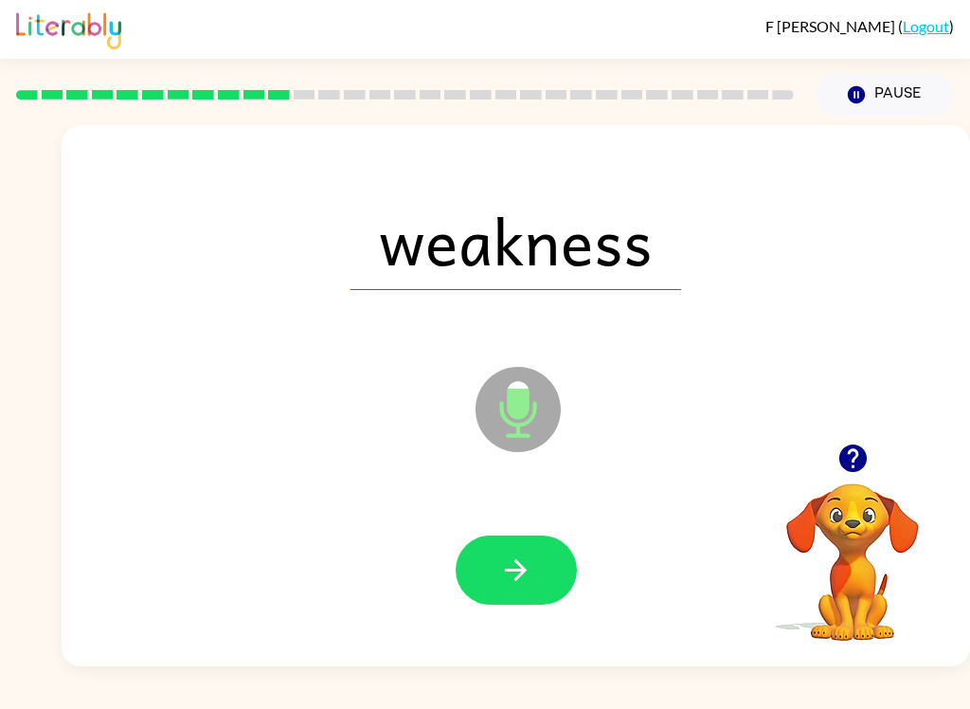
click at [505, 562] on icon "button" at bounding box center [515, 569] width 33 height 33
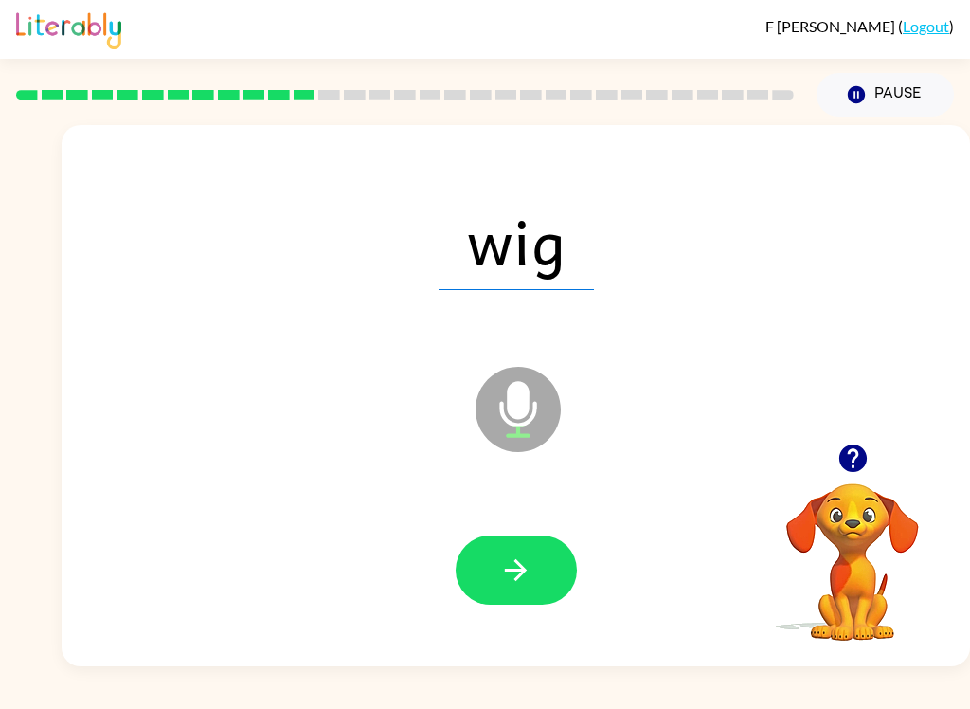
click at [517, 559] on icon "button" at bounding box center [515, 569] width 33 height 33
click at [522, 573] on icon "button" at bounding box center [516, 570] width 22 height 22
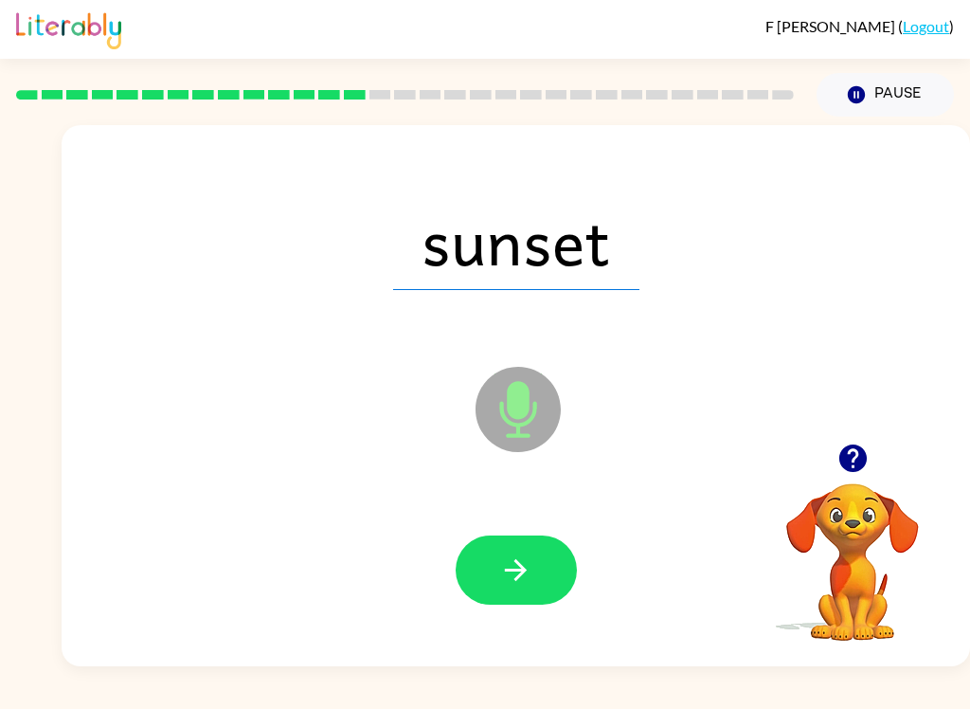
click at [525, 582] on icon "button" at bounding box center [515, 569] width 33 height 33
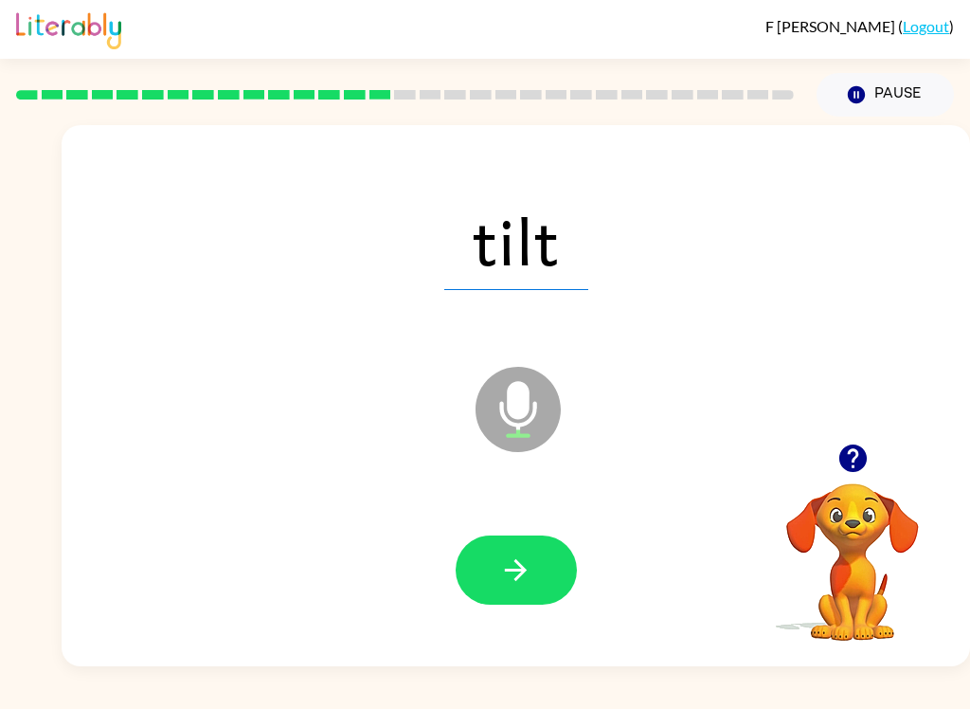
click at [526, 559] on icon "button" at bounding box center [515, 569] width 33 height 33
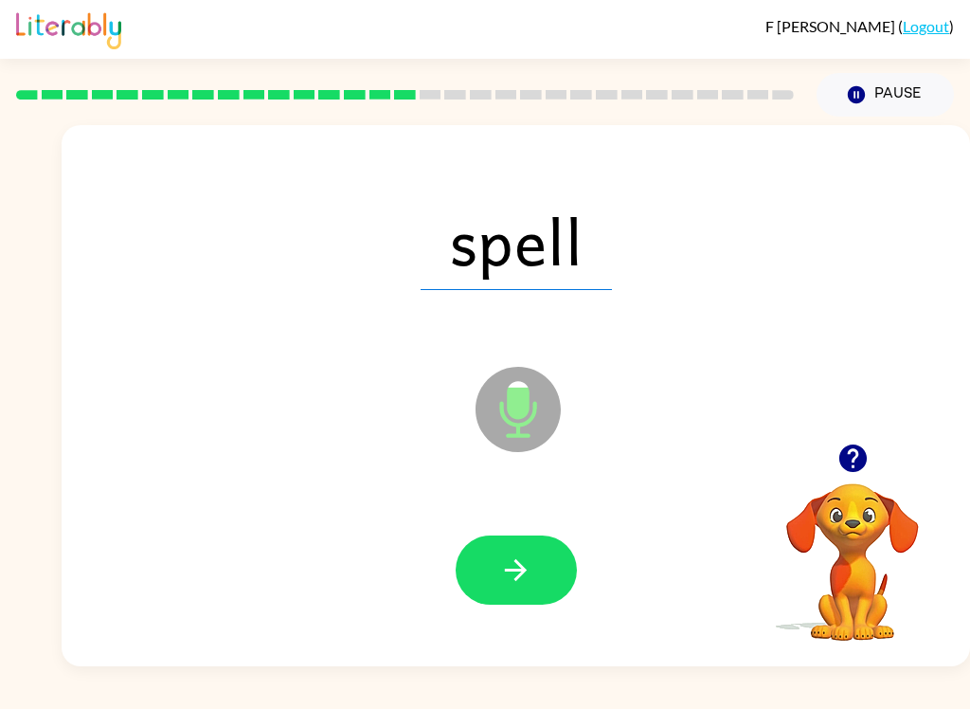
click at [519, 560] on icon "button" at bounding box center [515, 569] width 33 height 33
click at [505, 587] on icon "button" at bounding box center [515, 569] width 33 height 33
click at [539, 568] on button "button" at bounding box center [516, 569] width 121 height 69
click at [527, 576] on icon "button" at bounding box center [515, 569] width 33 height 33
click at [531, 570] on icon "button" at bounding box center [515, 569] width 33 height 33
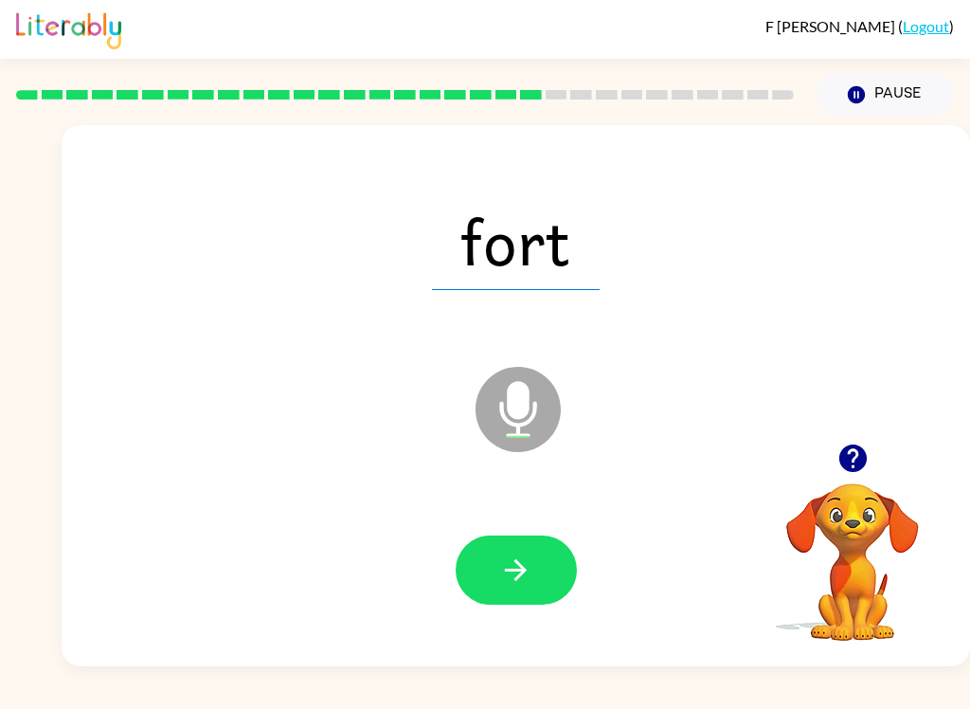
click at [530, 572] on icon "button" at bounding box center [515, 569] width 33 height 33
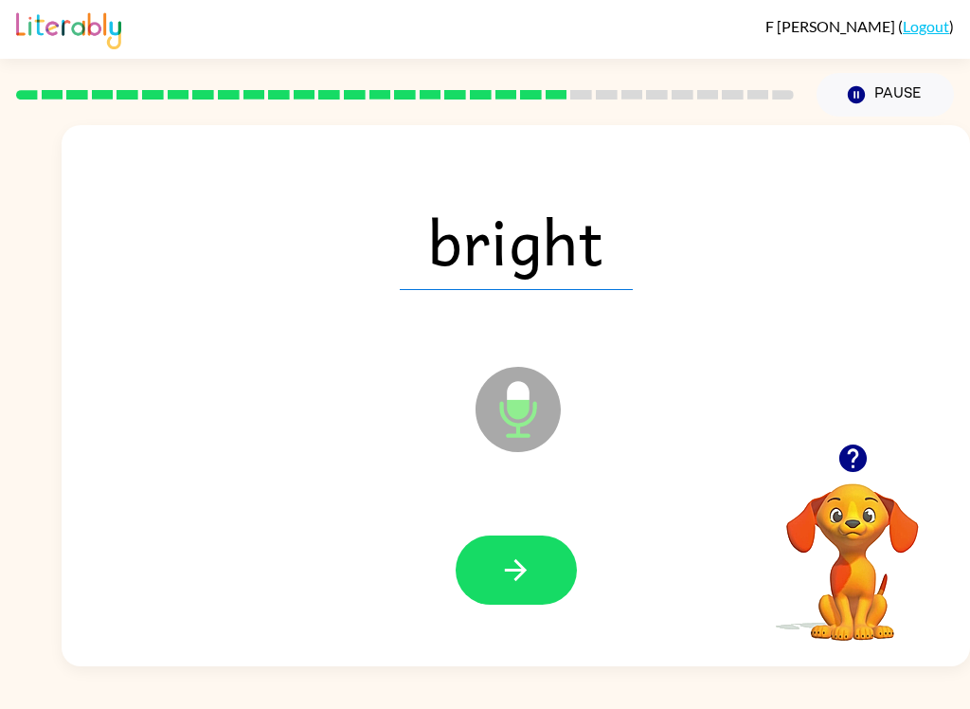
click at [517, 581] on icon "button" at bounding box center [515, 569] width 33 height 33
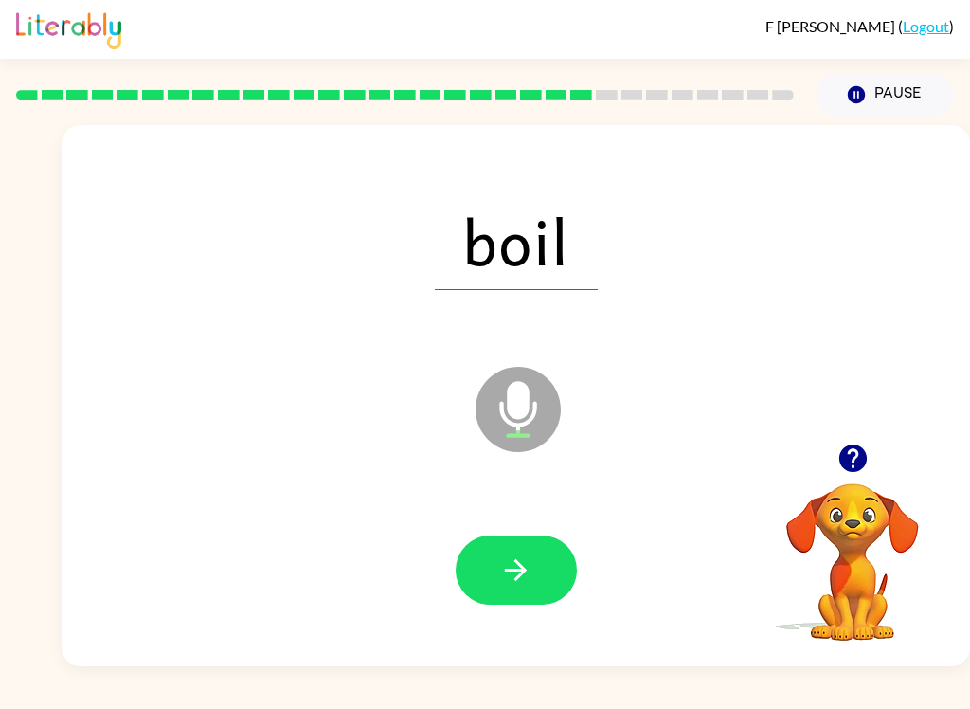
click at [515, 562] on icon "button" at bounding box center [516, 570] width 22 height 22
click at [512, 564] on icon "button" at bounding box center [515, 569] width 33 height 33
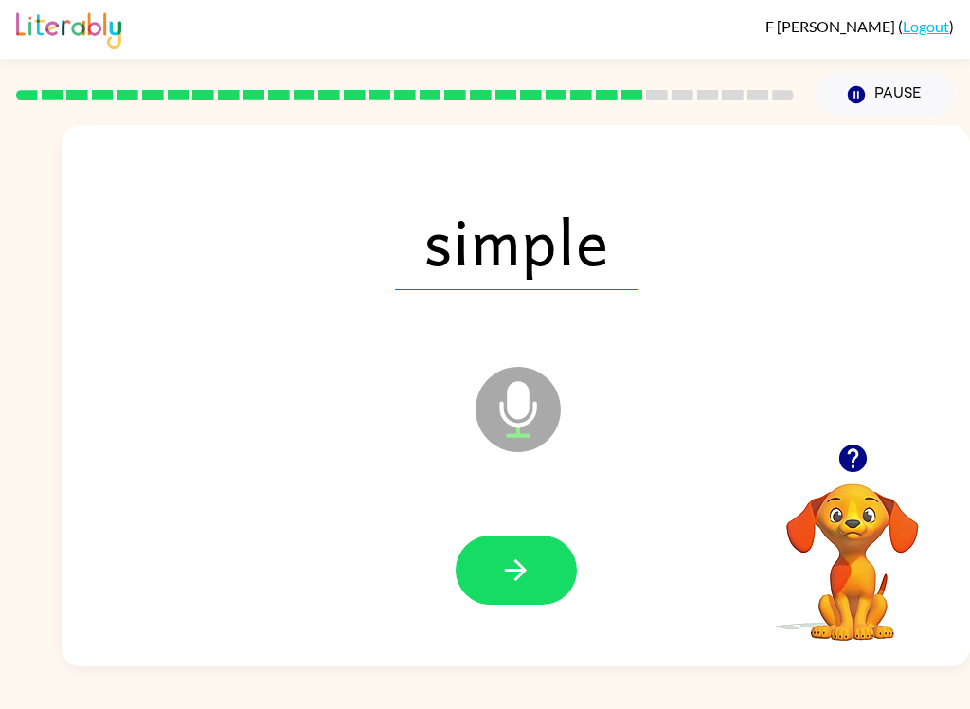
click at [498, 559] on button "button" at bounding box center [516, 569] width 121 height 69
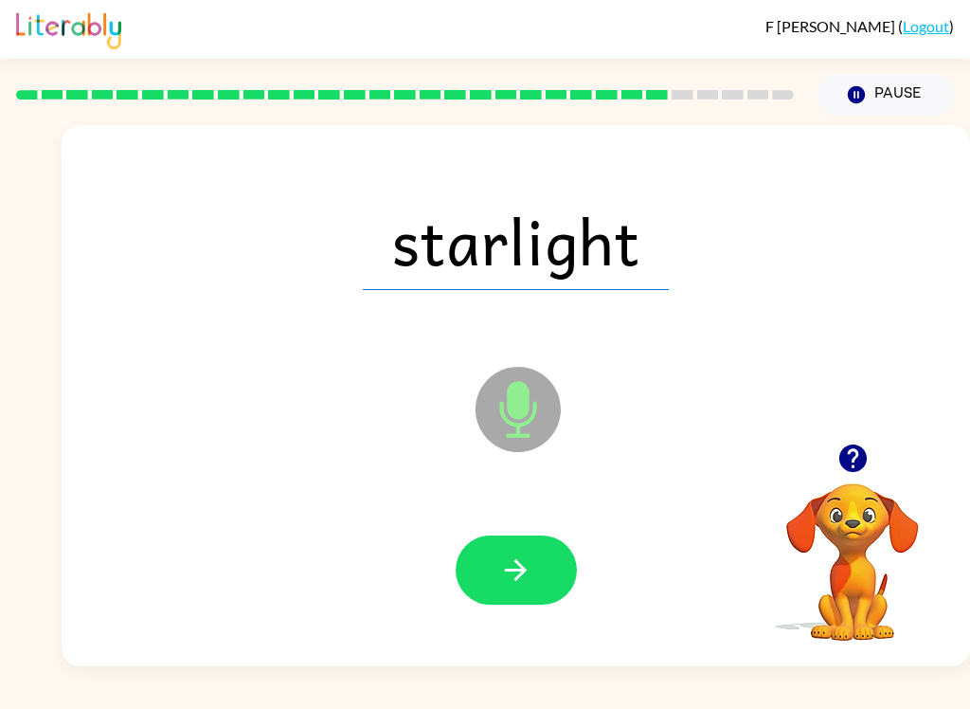
click at [535, 559] on button "button" at bounding box center [516, 569] width 121 height 69
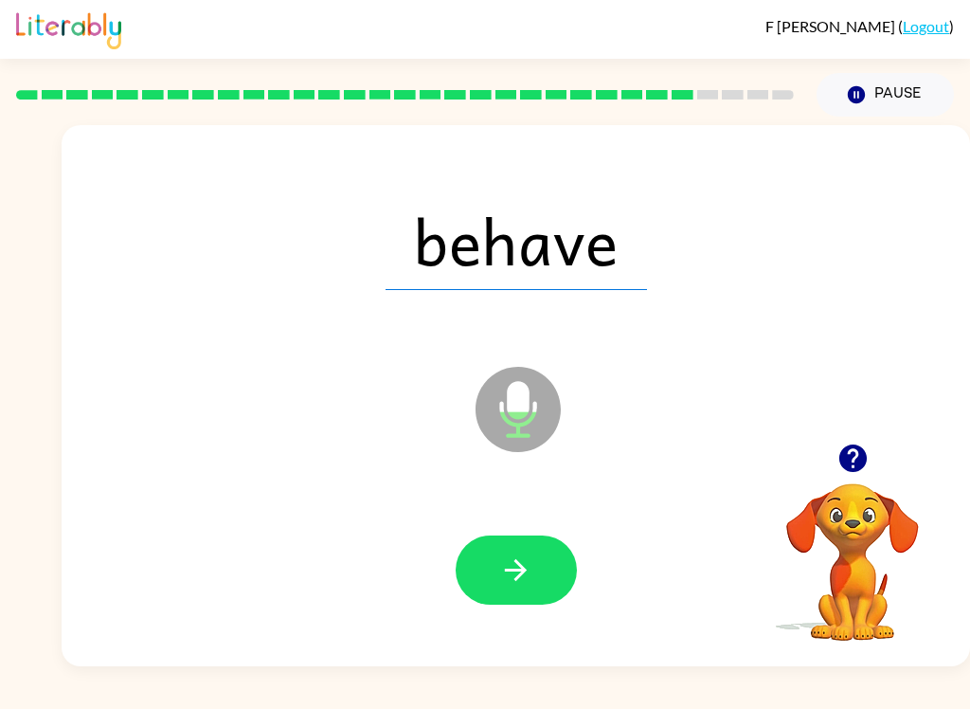
click at [533, 555] on button "button" at bounding box center [516, 569] width 121 height 69
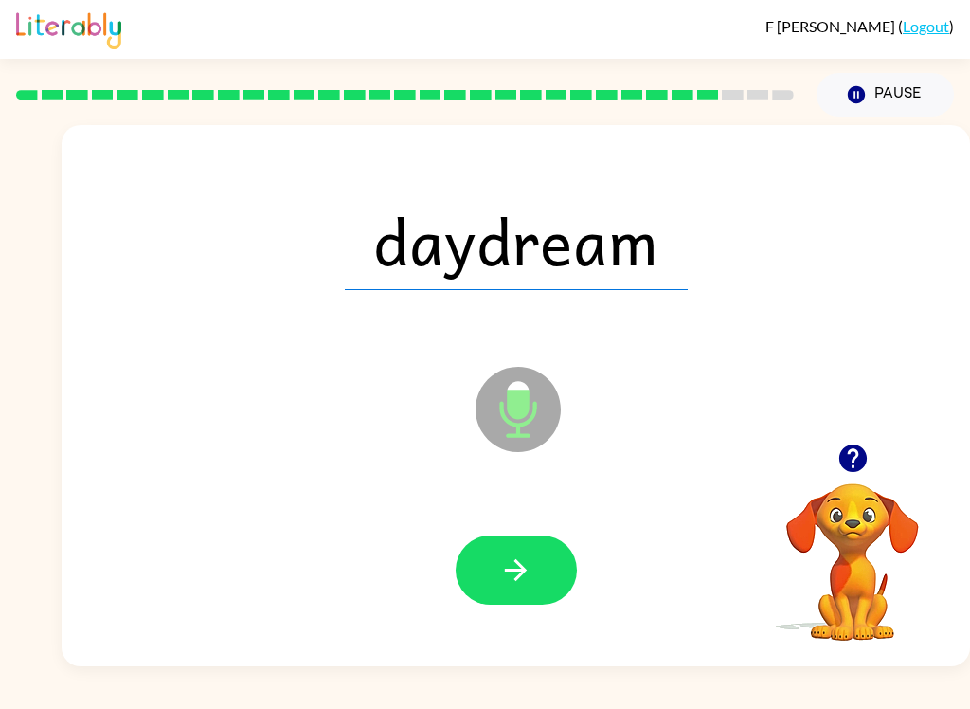
click at [536, 571] on button "button" at bounding box center [516, 569] width 121 height 69
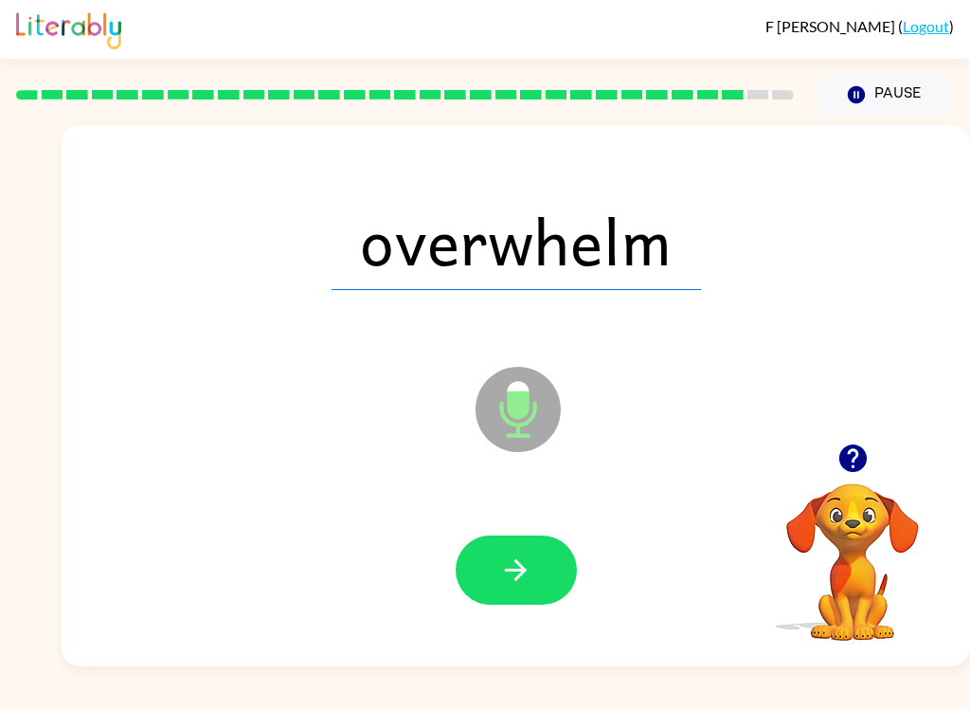
click at [518, 587] on icon "button" at bounding box center [515, 569] width 33 height 33
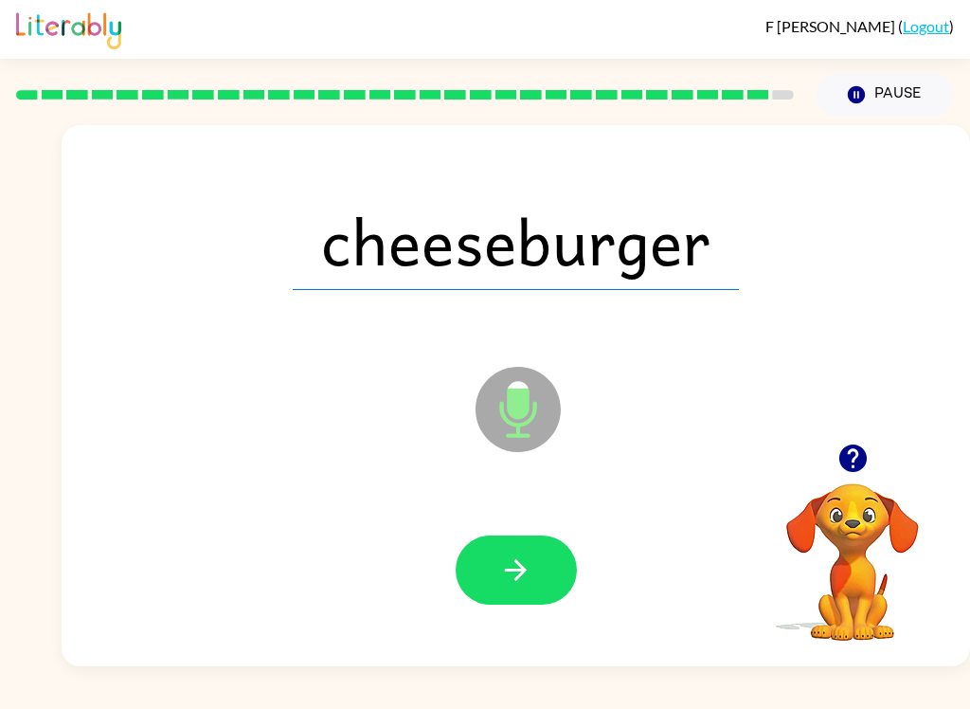
click at [531, 558] on icon "button" at bounding box center [515, 569] width 33 height 33
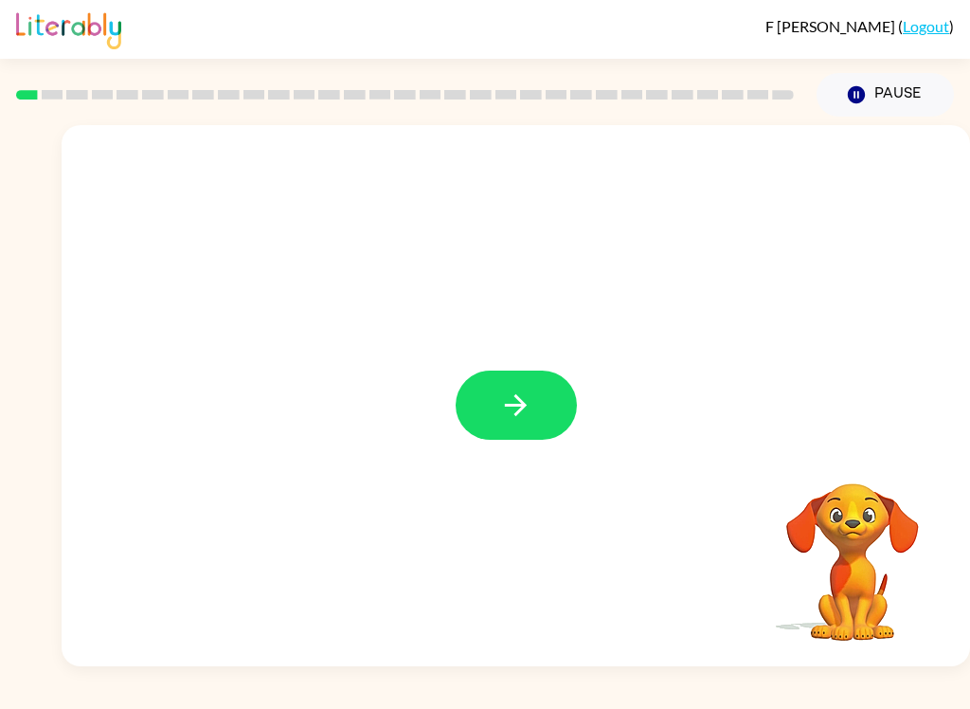
click at [529, 383] on button "button" at bounding box center [516, 405] width 121 height 69
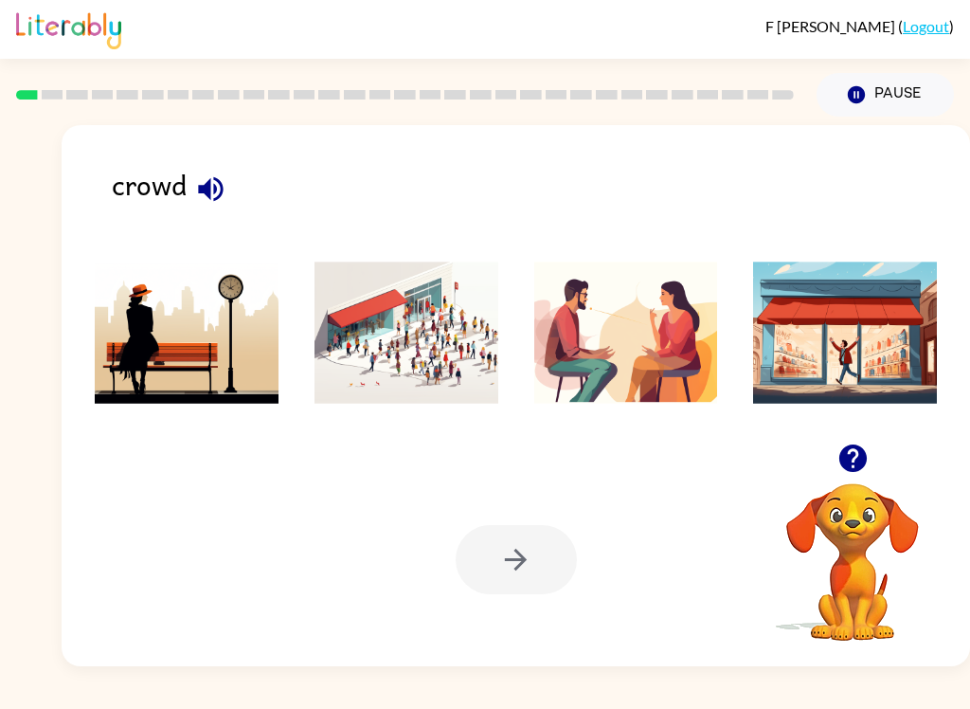
click at [430, 342] on img at bounding box center [407, 333] width 184 height 142
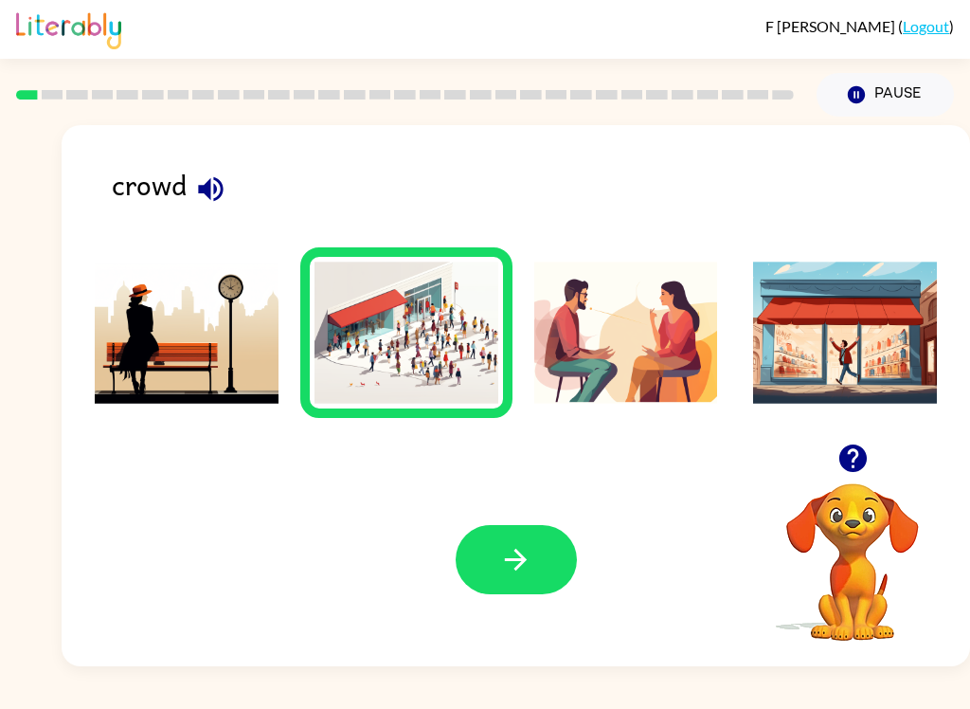
click at [508, 558] on icon "button" at bounding box center [515, 559] width 33 height 33
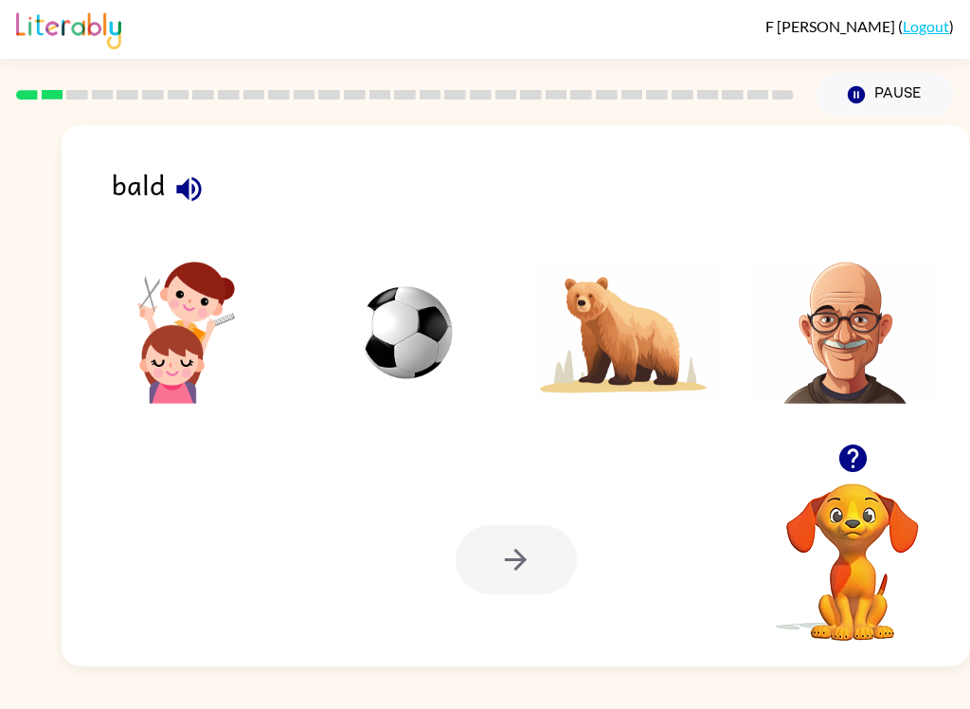
click at [836, 331] on img at bounding box center [845, 333] width 184 height 142
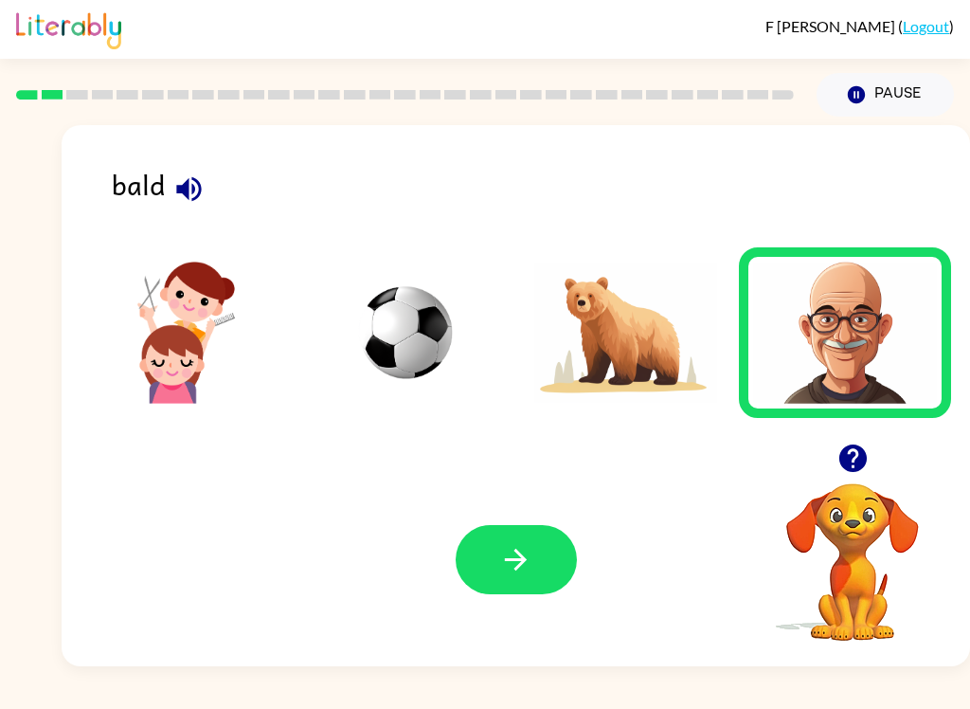
click at [543, 572] on button "button" at bounding box center [516, 559] width 121 height 69
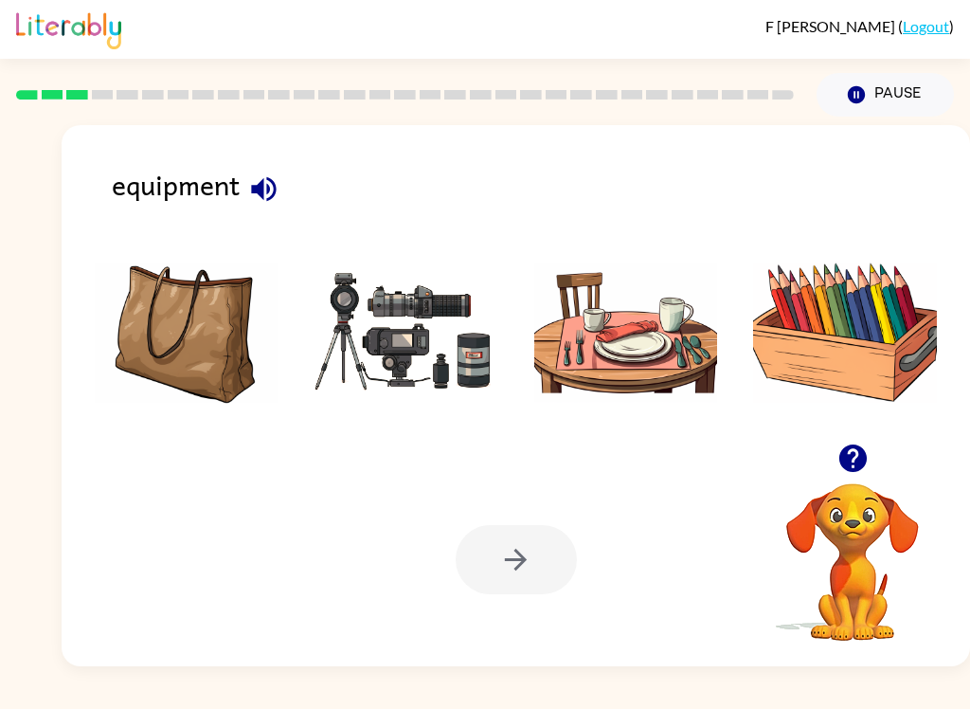
click at [523, 569] on div at bounding box center [516, 559] width 121 height 69
click at [302, 220] on div "equipment" at bounding box center [541, 193] width 859 height 60
click at [301, 219] on div "equipment" at bounding box center [541, 193] width 859 height 60
click at [259, 174] on icon "button" at bounding box center [263, 188] width 33 height 33
click at [406, 331] on img at bounding box center [407, 333] width 184 height 142
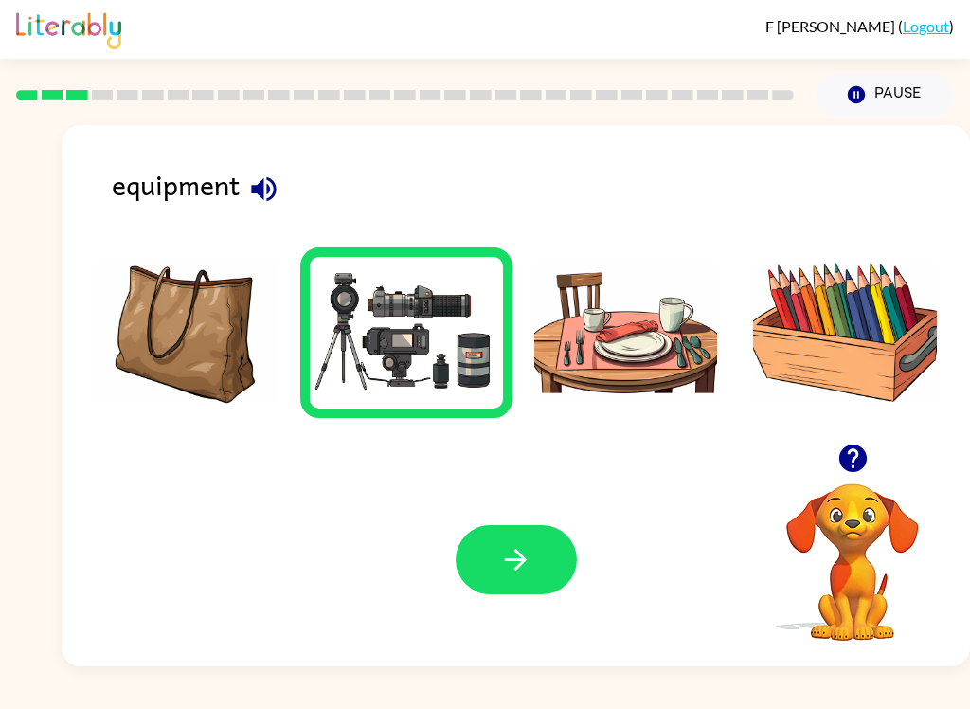
click at [526, 562] on icon "button" at bounding box center [516, 560] width 22 height 22
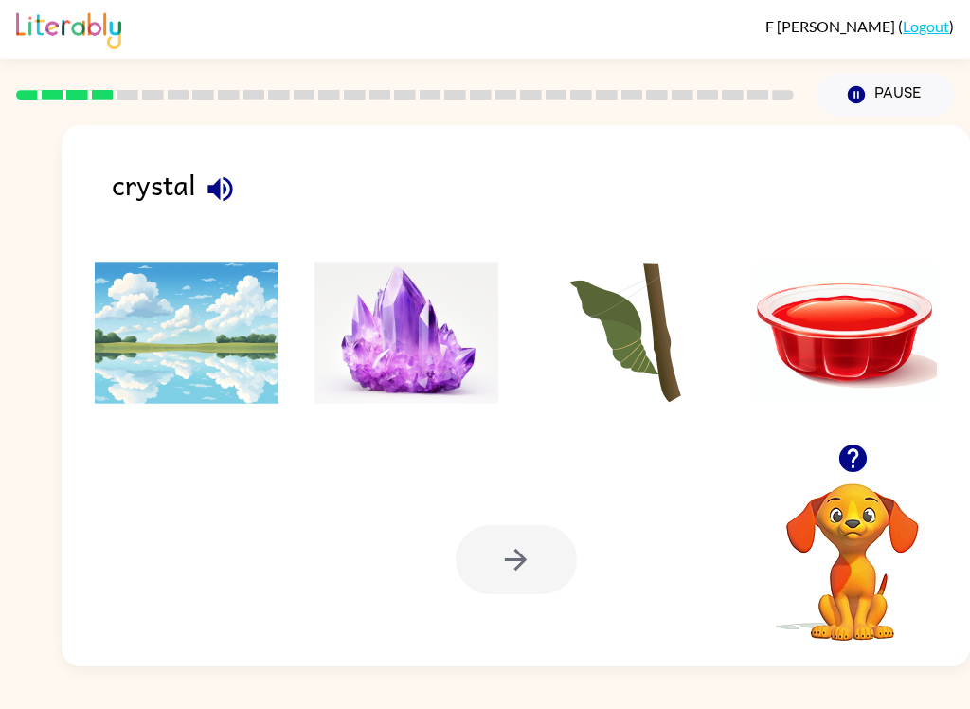
click at [443, 349] on img at bounding box center [407, 333] width 184 height 142
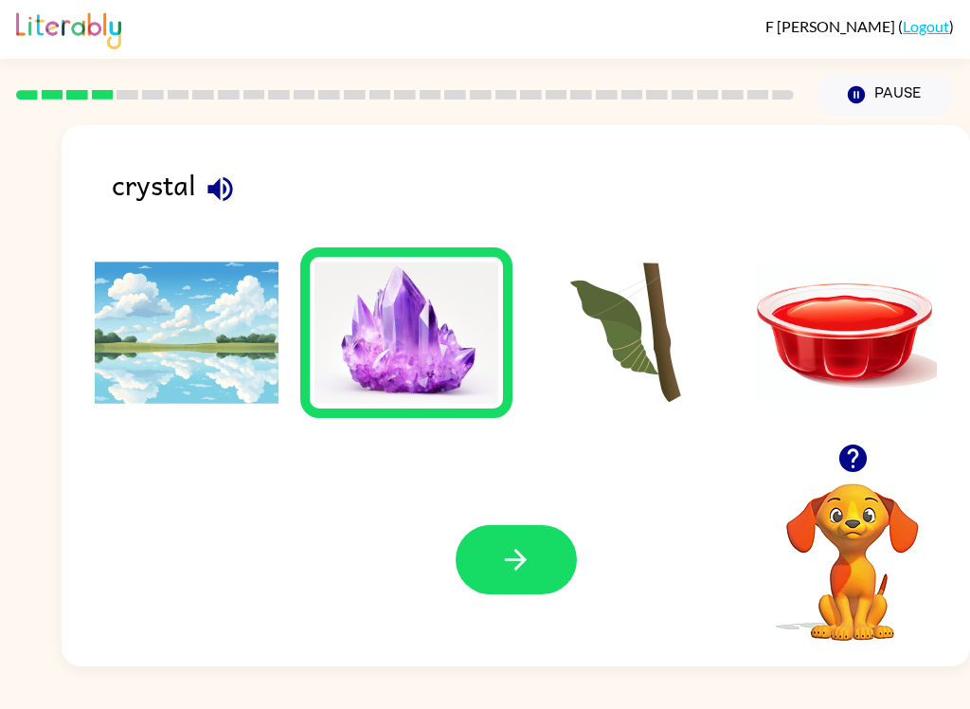
click at [504, 560] on icon "button" at bounding box center [515, 559] width 33 height 33
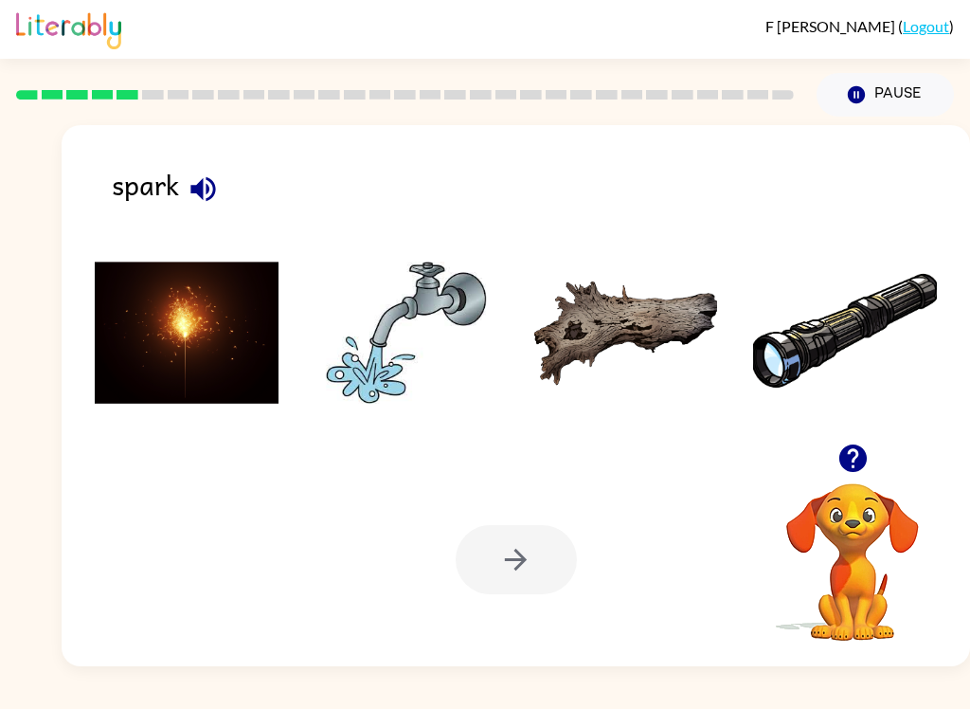
click at [192, 346] on img at bounding box center [187, 333] width 184 height 142
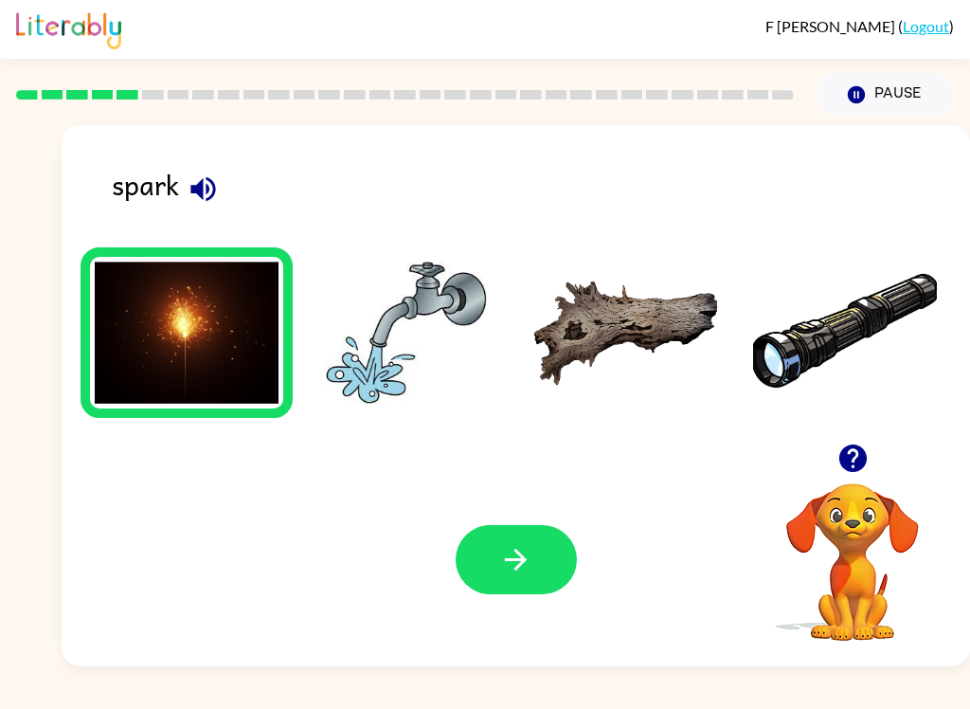
click at [520, 536] on button "button" at bounding box center [516, 559] width 121 height 69
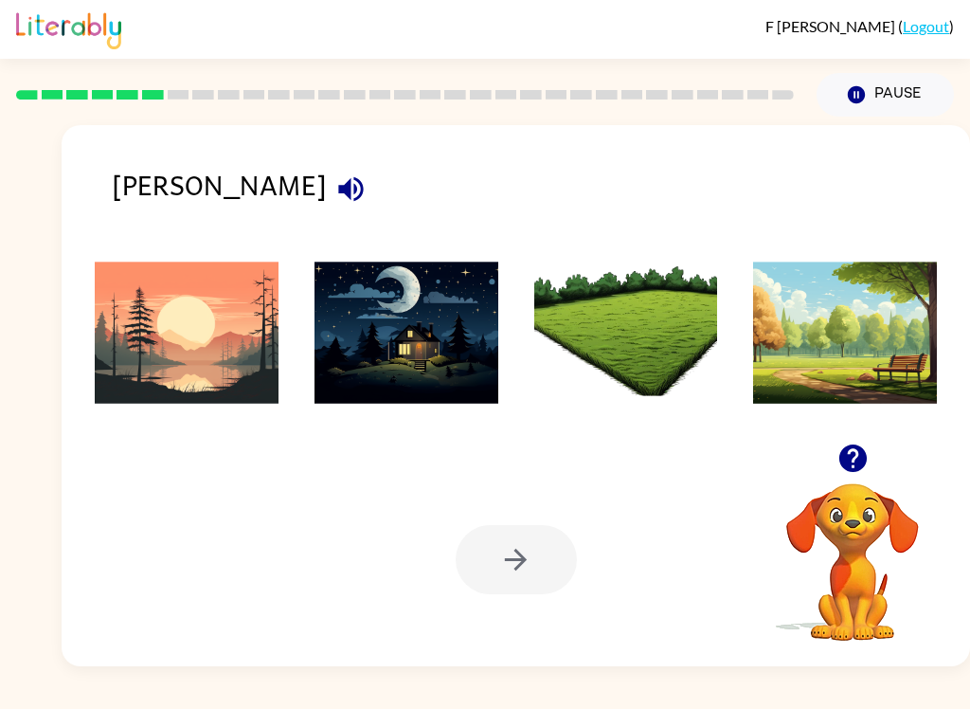
click at [619, 337] on img at bounding box center [626, 333] width 184 height 142
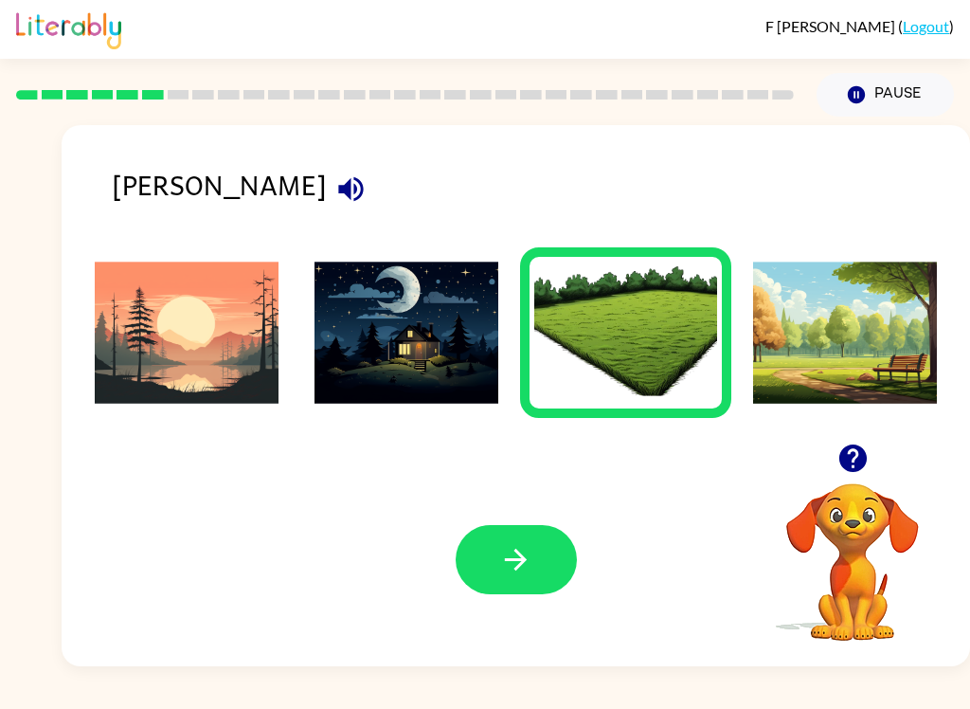
click at [504, 544] on icon "button" at bounding box center [515, 559] width 33 height 33
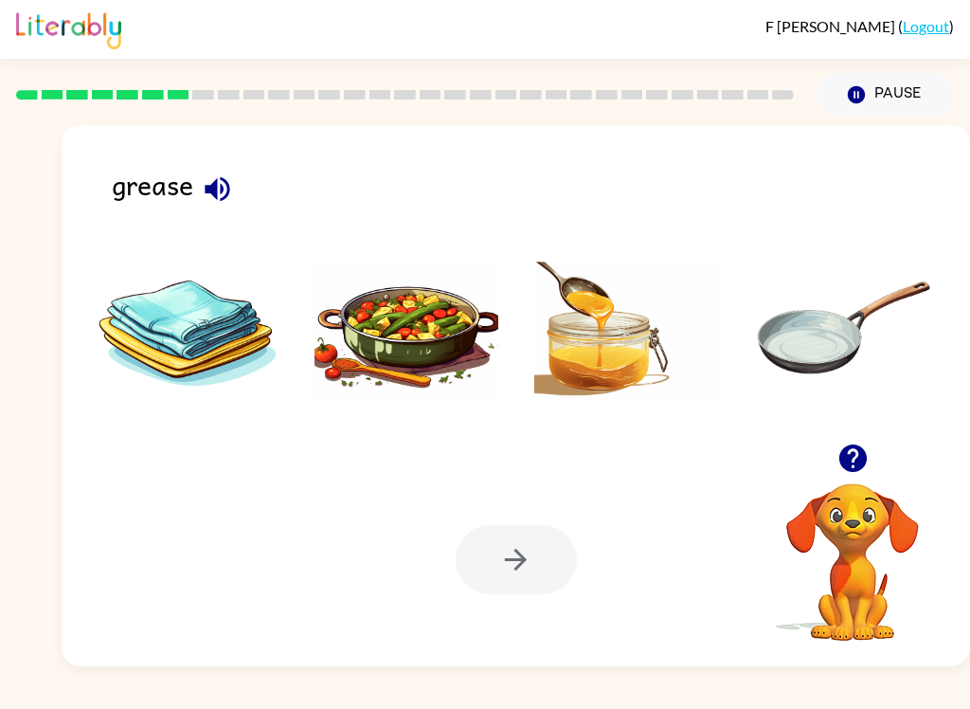
click at [611, 404] on img at bounding box center [626, 333] width 184 height 142
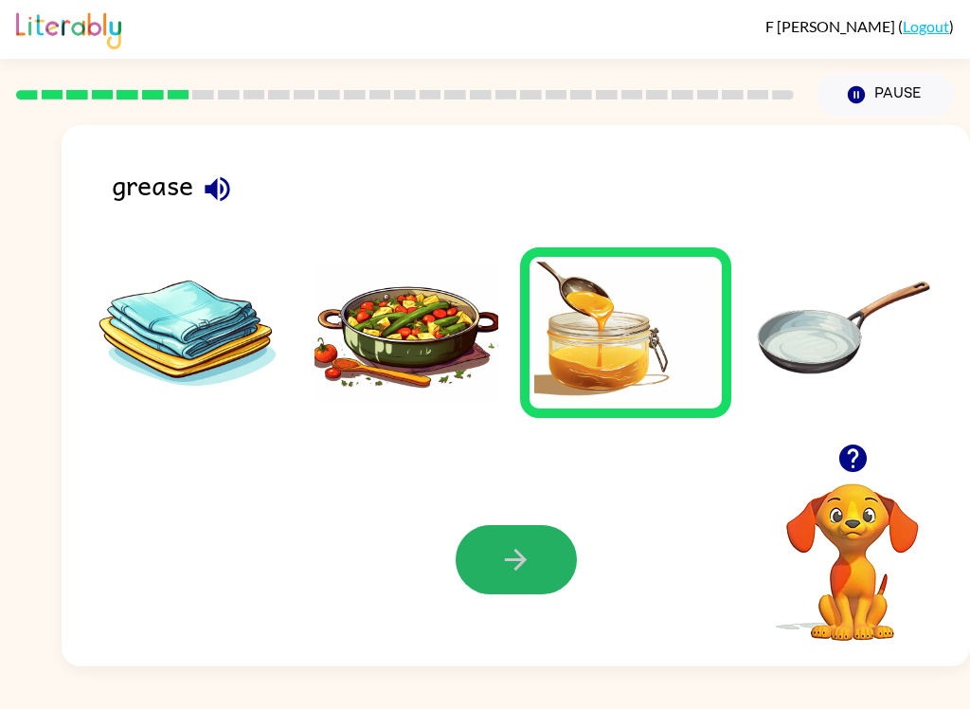
click at [512, 566] on icon "button" at bounding box center [515, 559] width 33 height 33
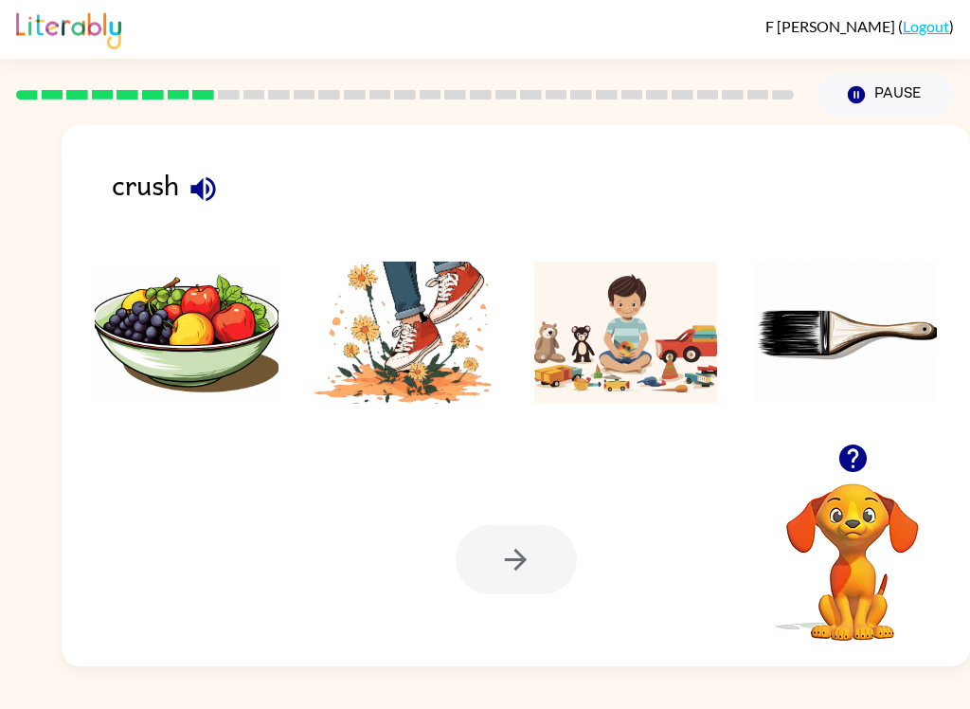
click at [419, 333] on img at bounding box center [407, 333] width 184 height 142
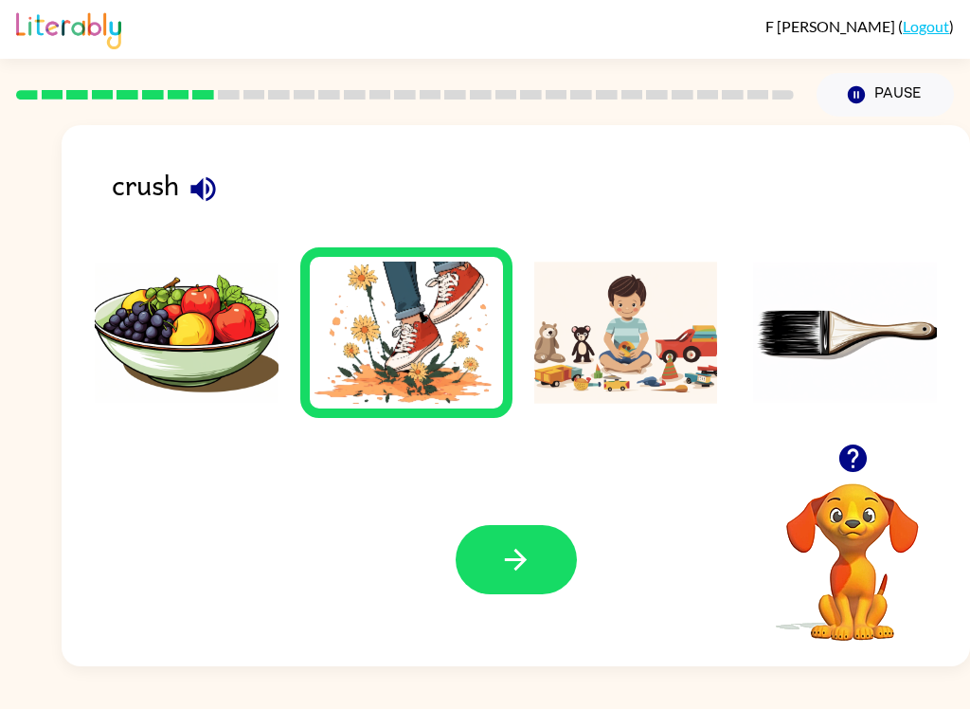
click at [542, 553] on button "button" at bounding box center [516, 559] width 121 height 69
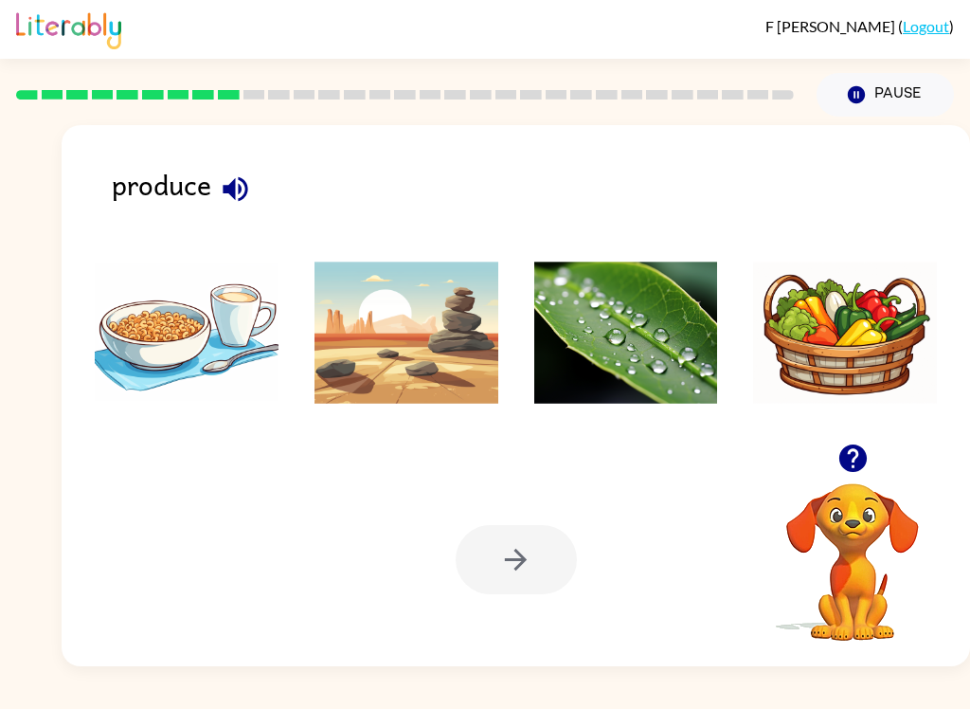
click at [583, 316] on img at bounding box center [626, 333] width 184 height 142
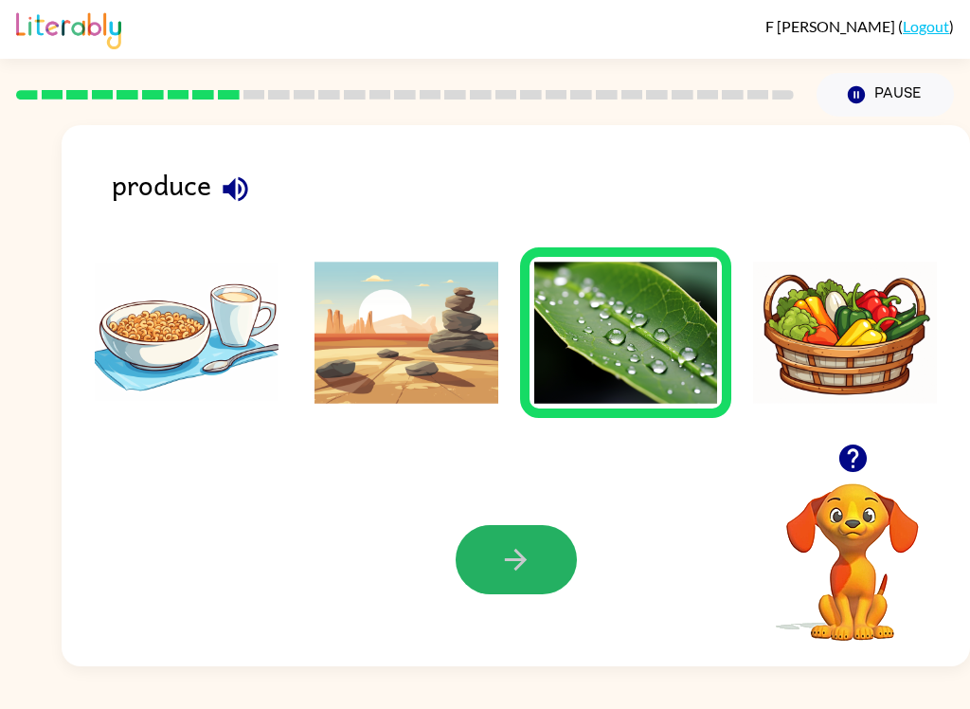
click at [535, 553] on button "button" at bounding box center [516, 559] width 121 height 69
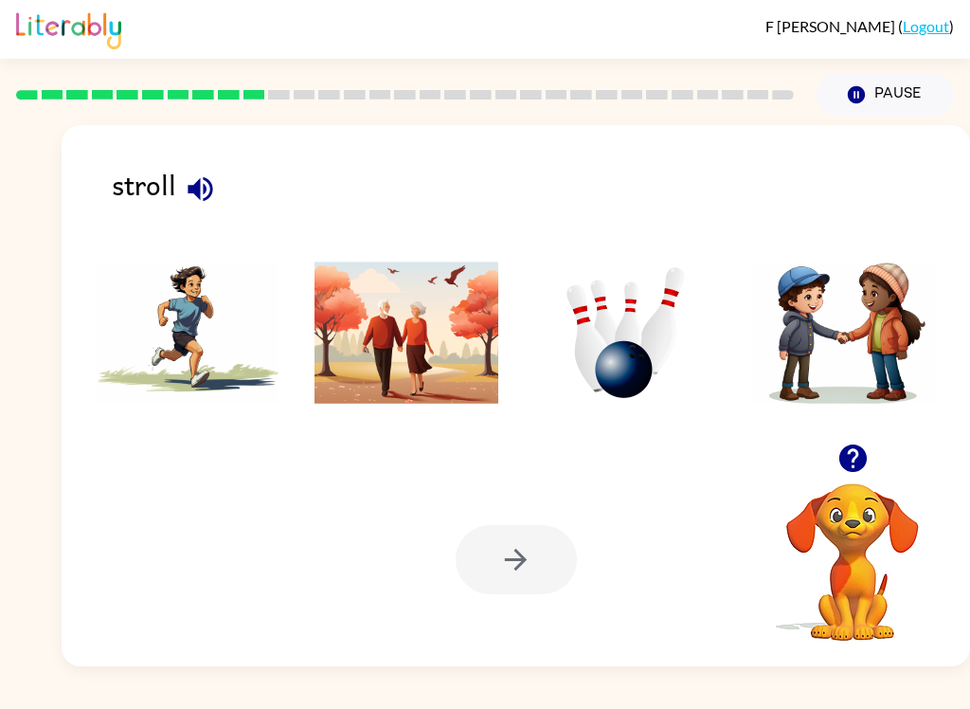
click at [425, 374] on img at bounding box center [407, 333] width 184 height 142
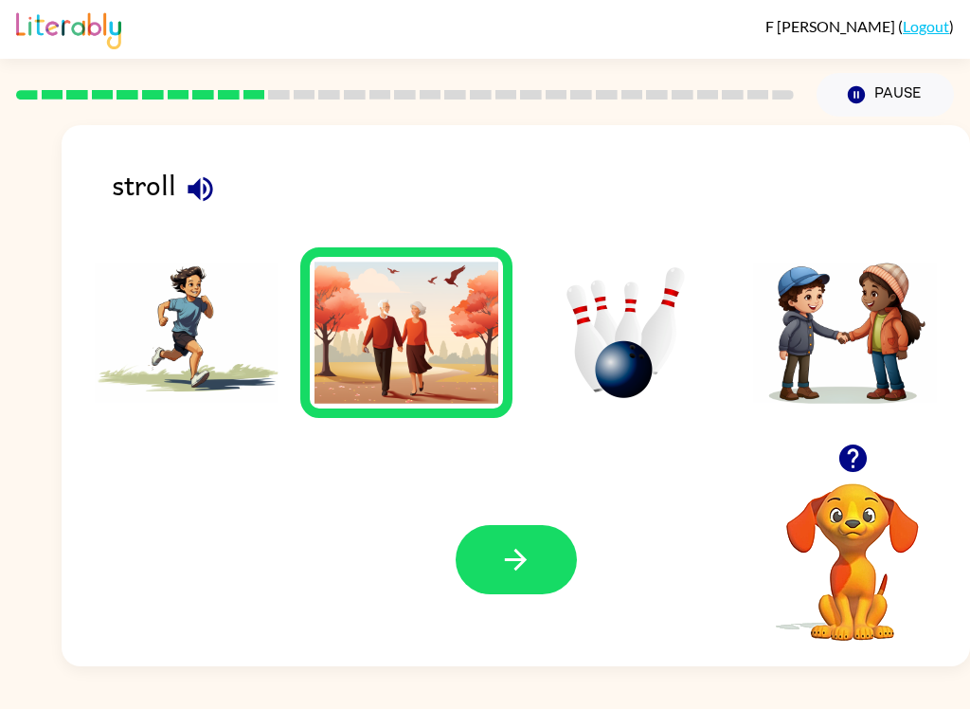
click at [514, 558] on icon "button" at bounding box center [515, 559] width 33 height 33
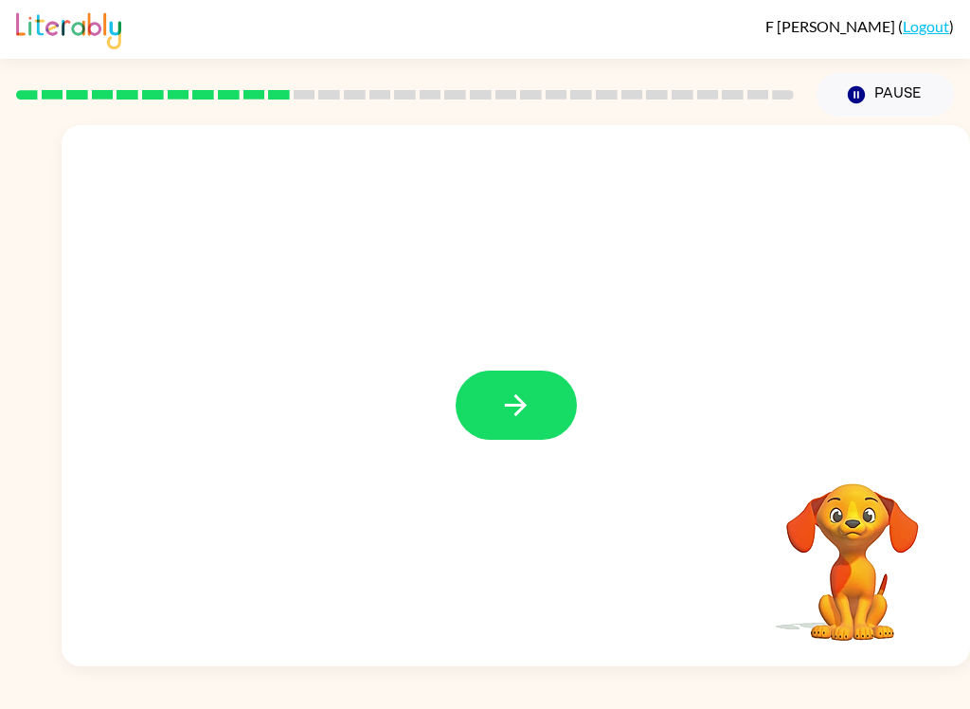
click at [501, 413] on icon "button" at bounding box center [515, 405] width 33 height 33
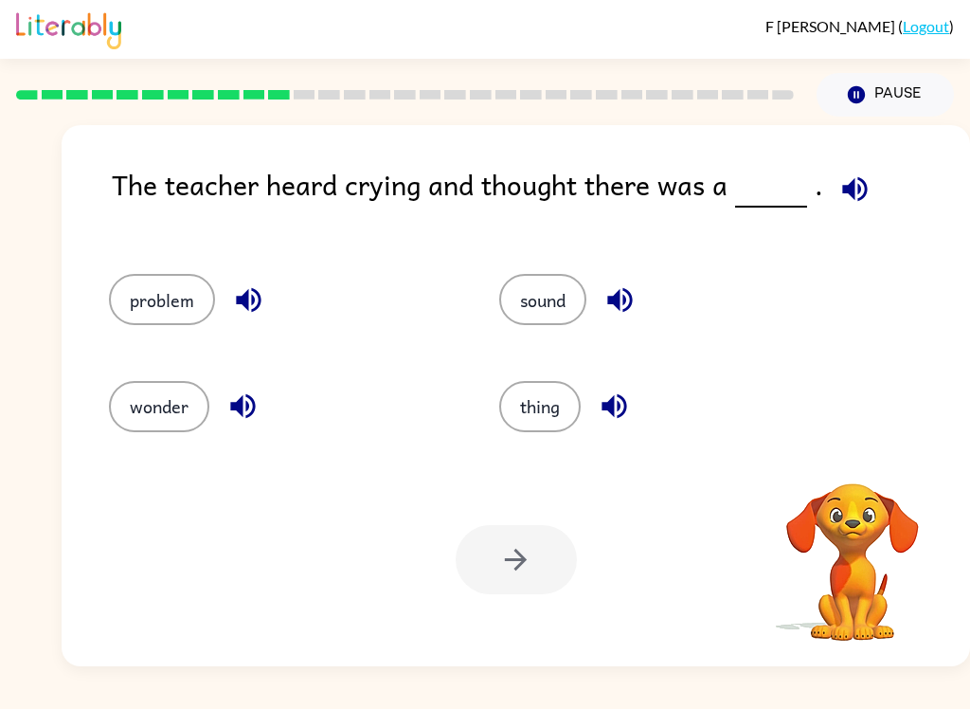
click at [856, 179] on icon "button" at bounding box center [855, 188] width 33 height 33
click at [150, 325] on button "problem" at bounding box center [162, 299] width 106 height 51
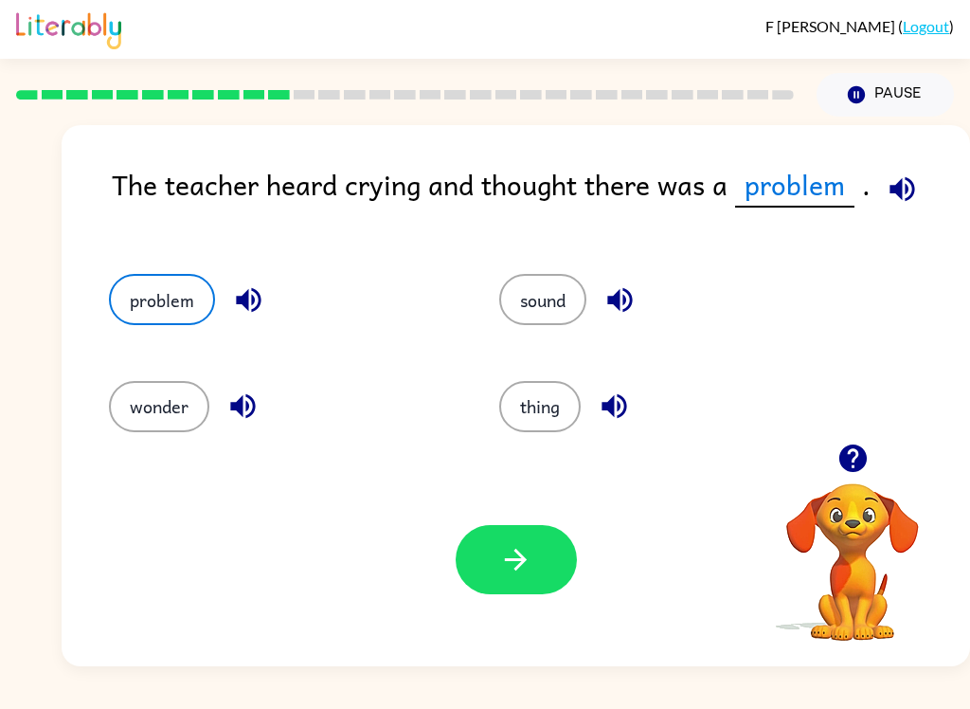
click at [535, 540] on button "button" at bounding box center [516, 559] width 121 height 69
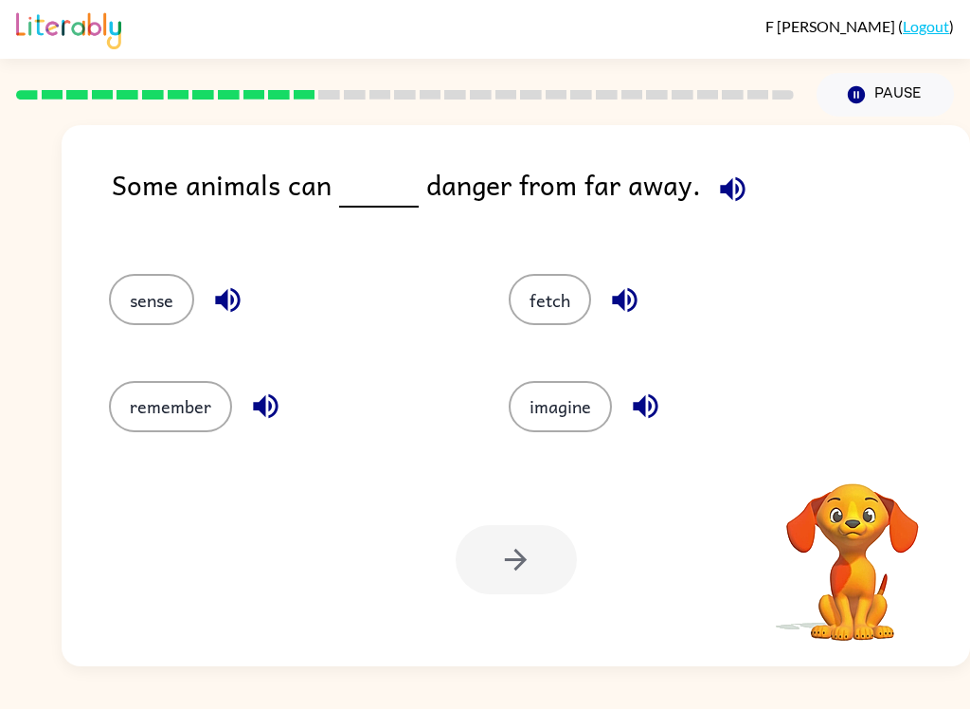
click at [735, 199] on icon "button" at bounding box center [732, 188] width 33 height 33
click at [160, 313] on button "sense" at bounding box center [151, 299] width 85 height 51
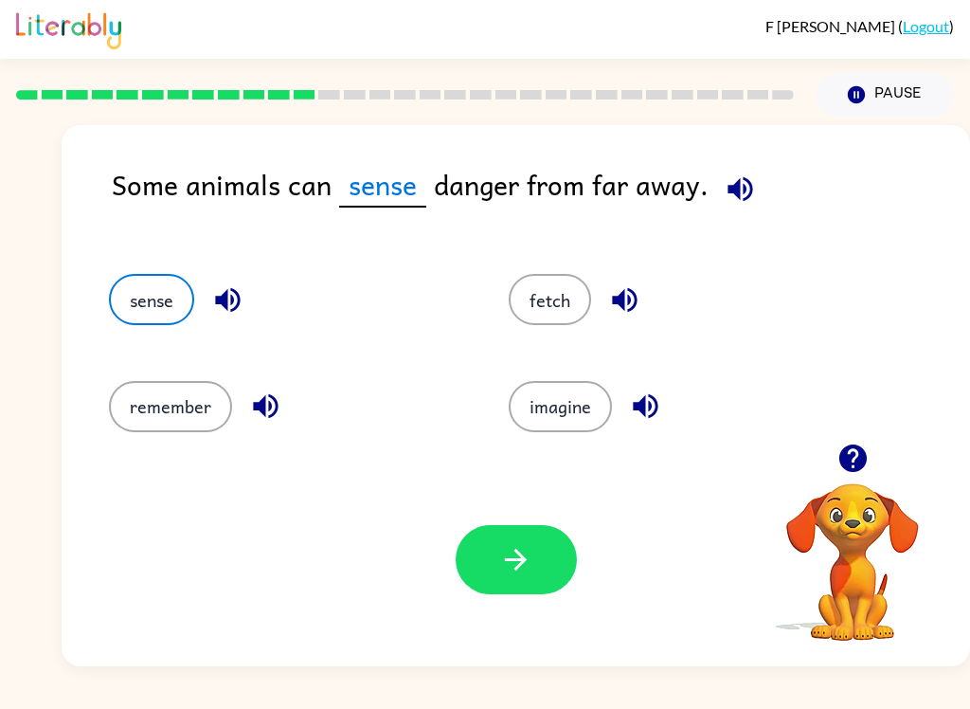
click at [521, 557] on icon "button" at bounding box center [516, 560] width 22 height 22
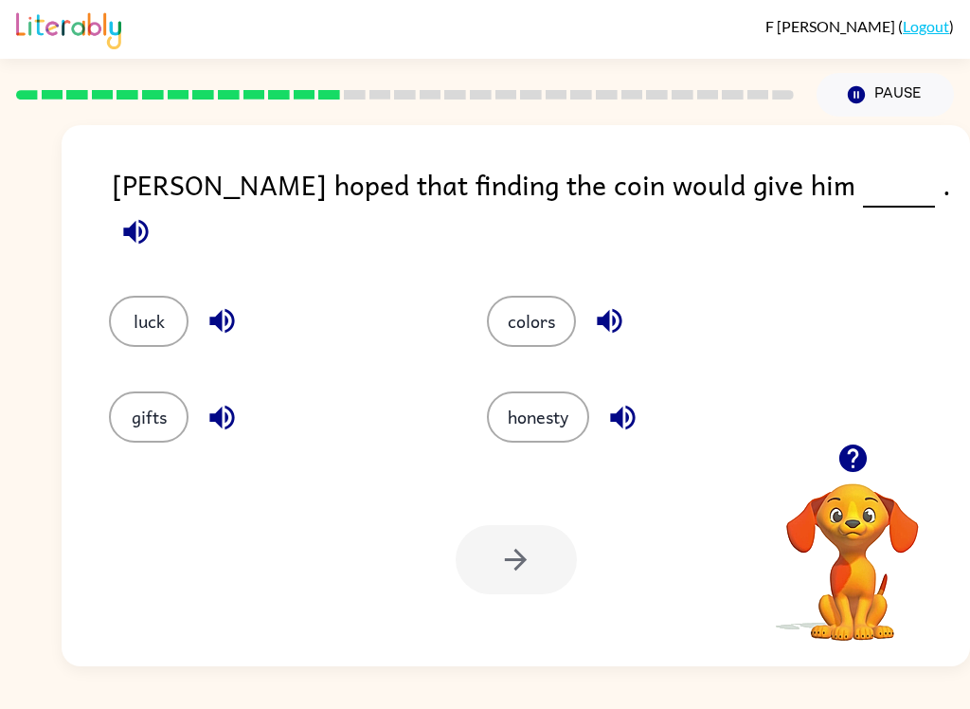
click at [148, 219] on icon "button" at bounding box center [135, 231] width 25 height 25
click at [154, 300] on button "luck" at bounding box center [149, 321] width 80 height 51
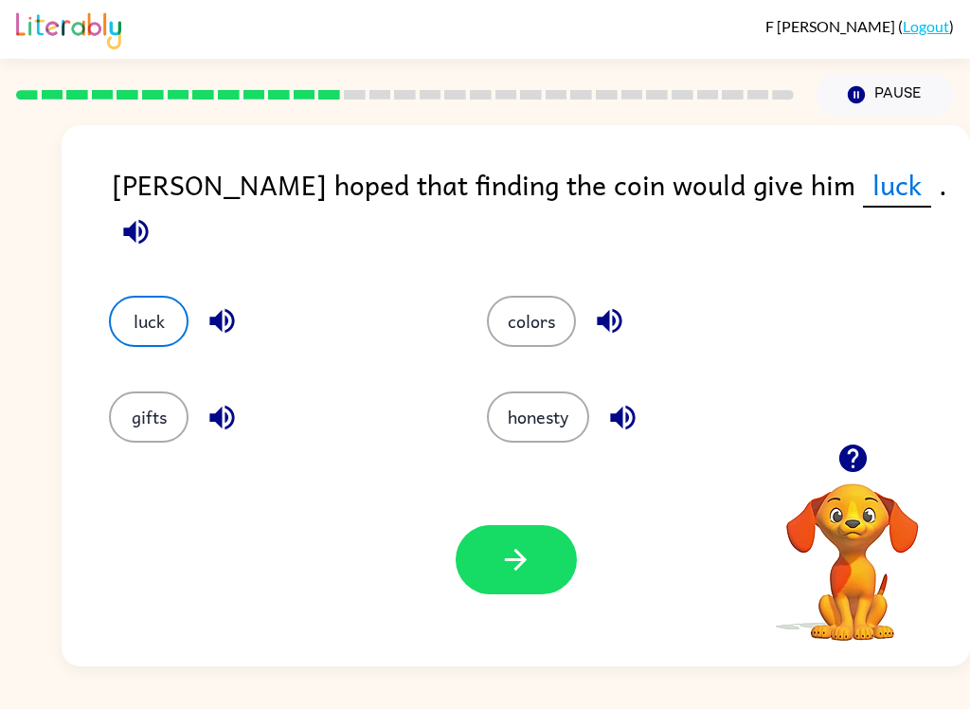
click at [497, 558] on button "button" at bounding box center [516, 559] width 121 height 69
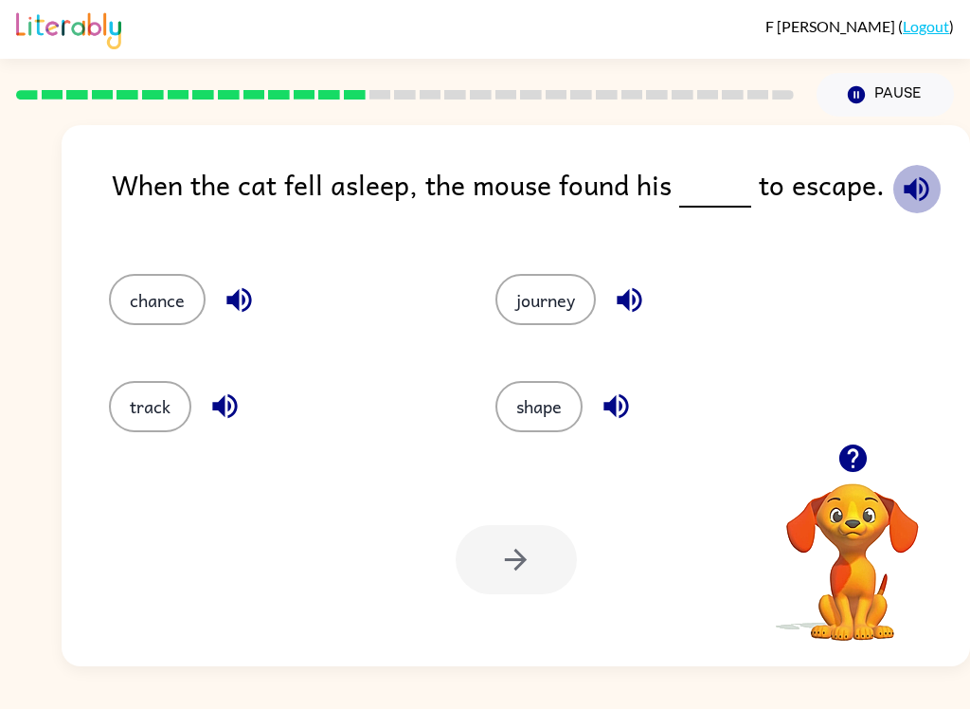
click at [911, 203] on icon "button" at bounding box center [916, 188] width 33 height 33
click at [168, 301] on button "chance" at bounding box center [157, 299] width 97 height 51
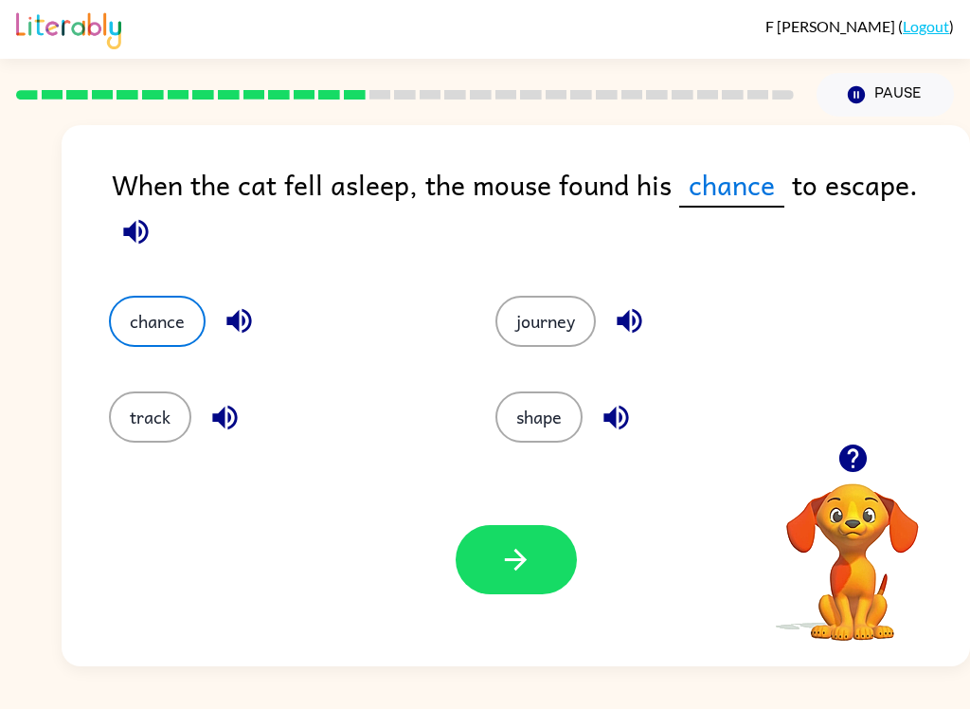
click at [530, 563] on icon "button" at bounding box center [515, 559] width 33 height 33
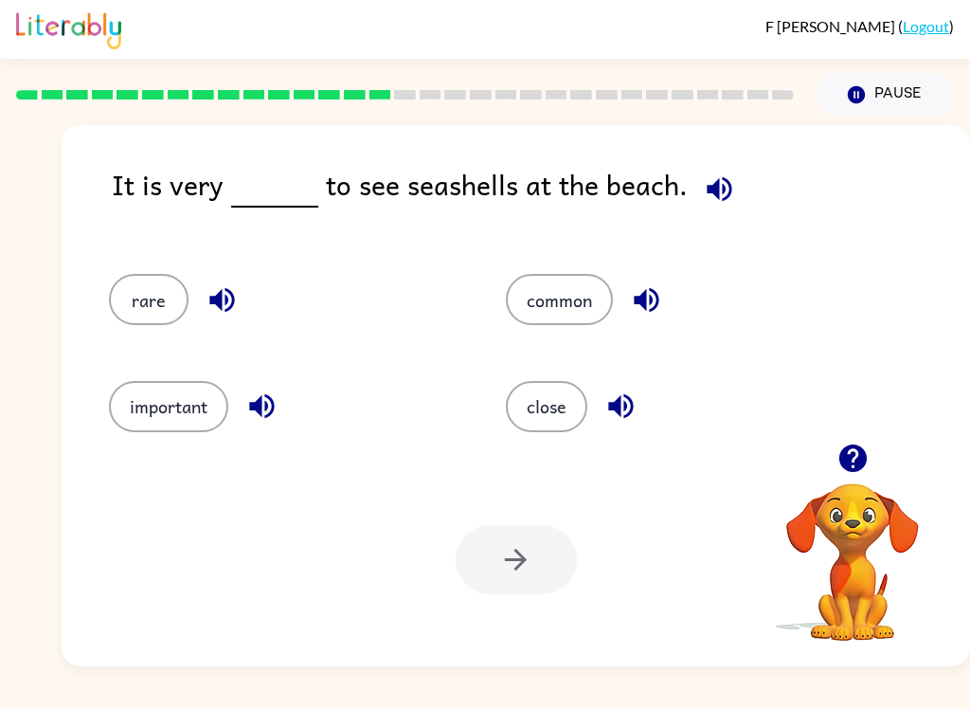
click at [129, 313] on button "rare" at bounding box center [149, 299] width 80 height 51
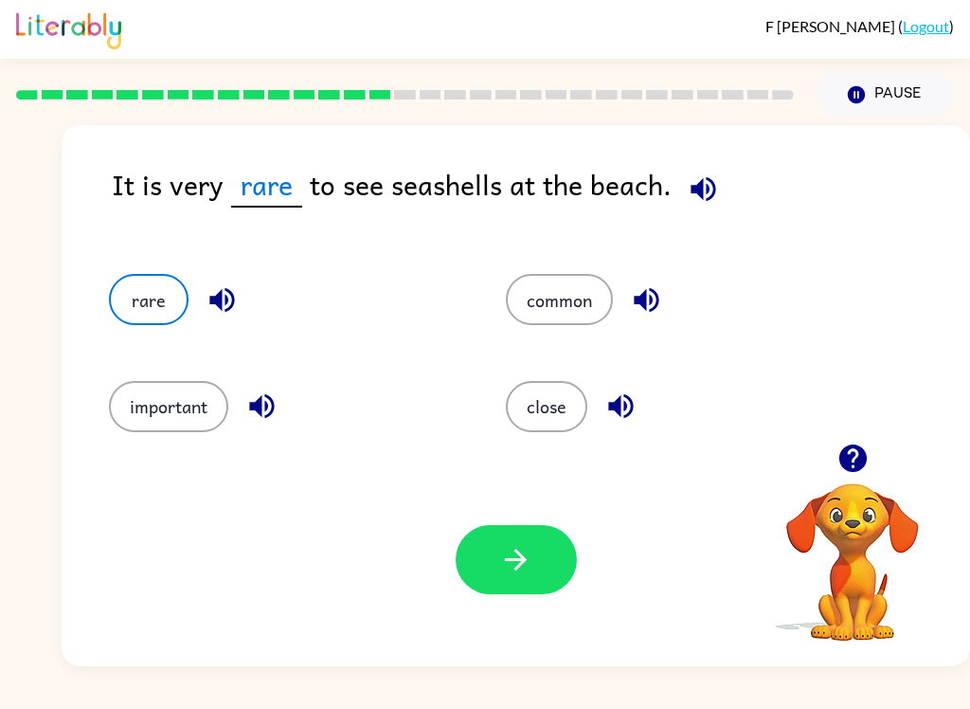
click at [497, 556] on button "button" at bounding box center [516, 559] width 121 height 69
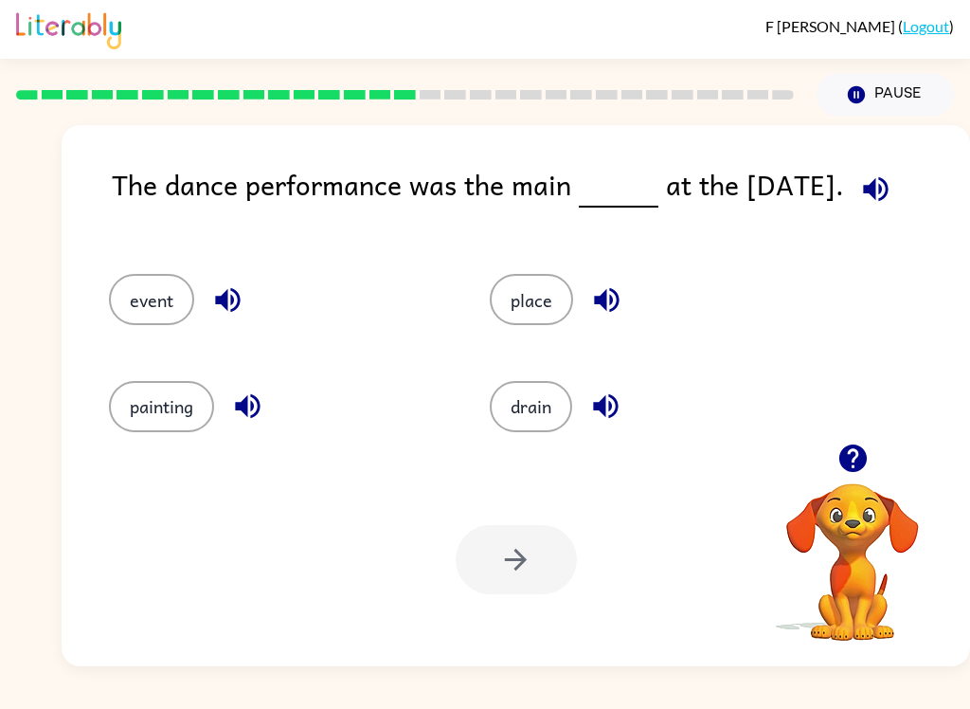
click at [872, 179] on icon "button" at bounding box center [875, 188] width 33 height 33
click at [170, 289] on button "event" at bounding box center [151, 299] width 85 height 51
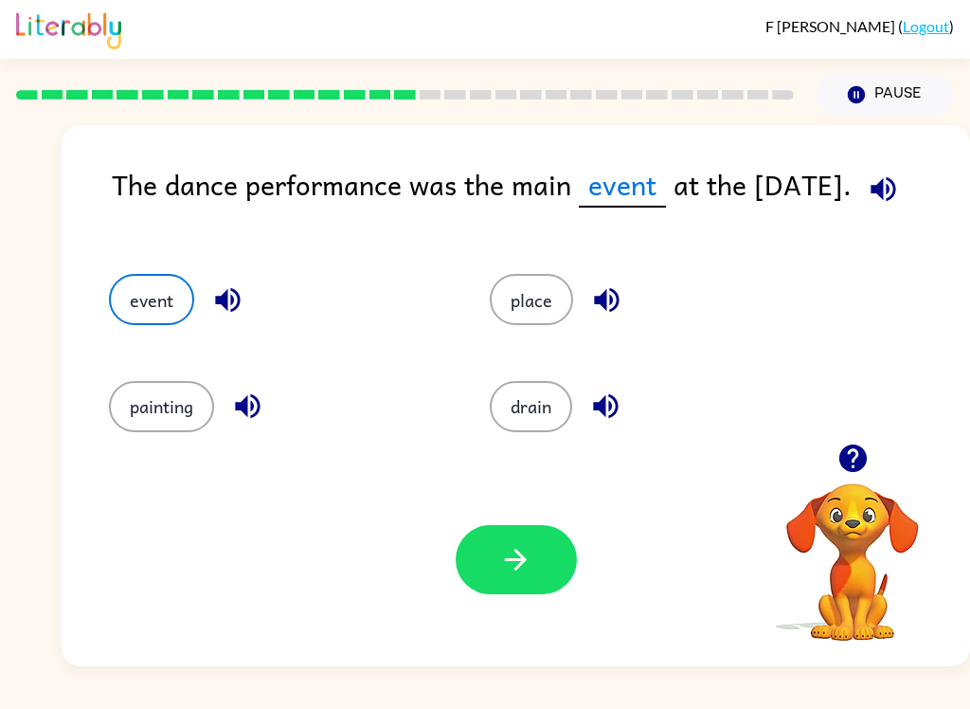
click at [528, 569] on icon "button" at bounding box center [515, 559] width 33 height 33
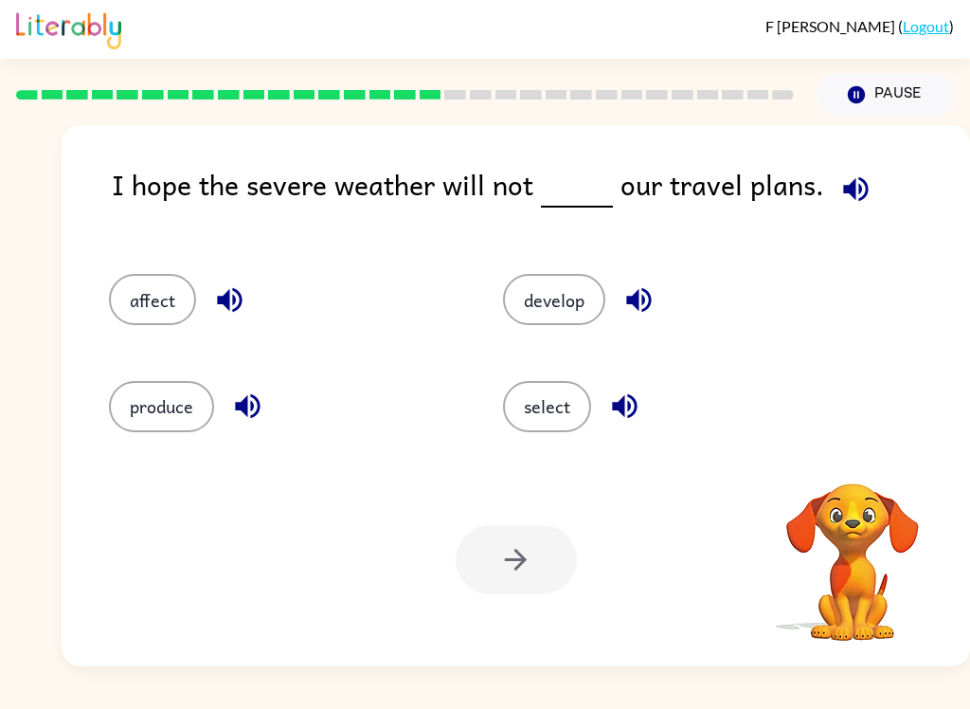
click at [869, 194] on button "button" at bounding box center [856, 189] width 48 height 48
click at [815, 190] on div "I hope the severe weather will not our travel plans." at bounding box center [541, 199] width 859 height 73
click at [887, 163] on div "I hope the severe weather will not our travel plans. affect develop produce sel…" at bounding box center [516, 395] width 909 height 541
click at [855, 186] on icon "button" at bounding box center [856, 188] width 33 height 33
click at [150, 317] on button "affect" at bounding box center [152, 299] width 87 height 51
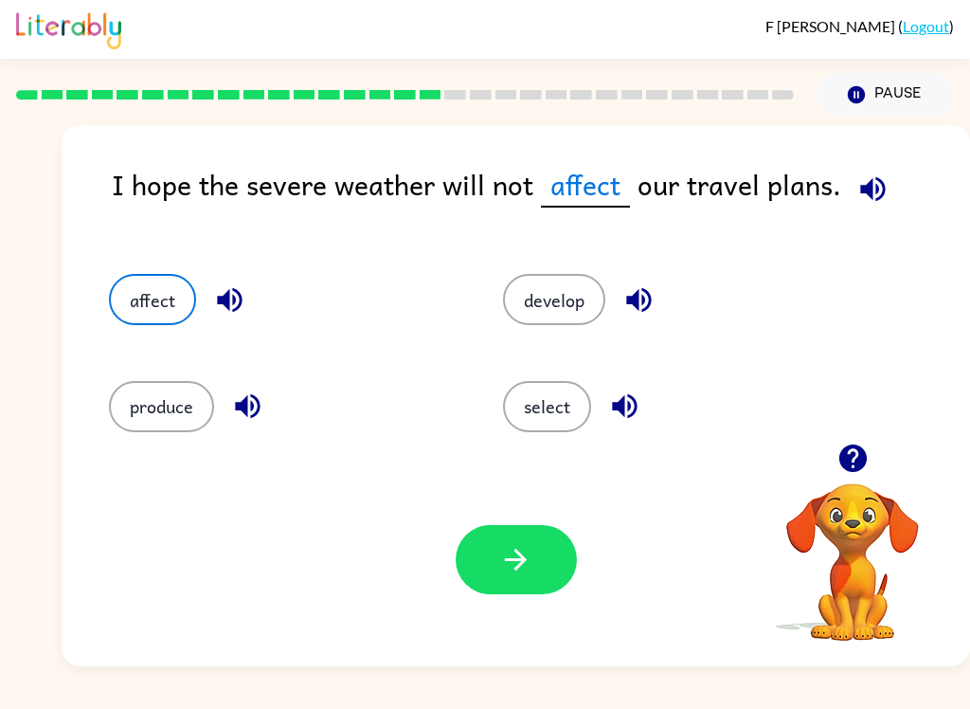
click at [515, 529] on button "button" at bounding box center [516, 559] width 121 height 69
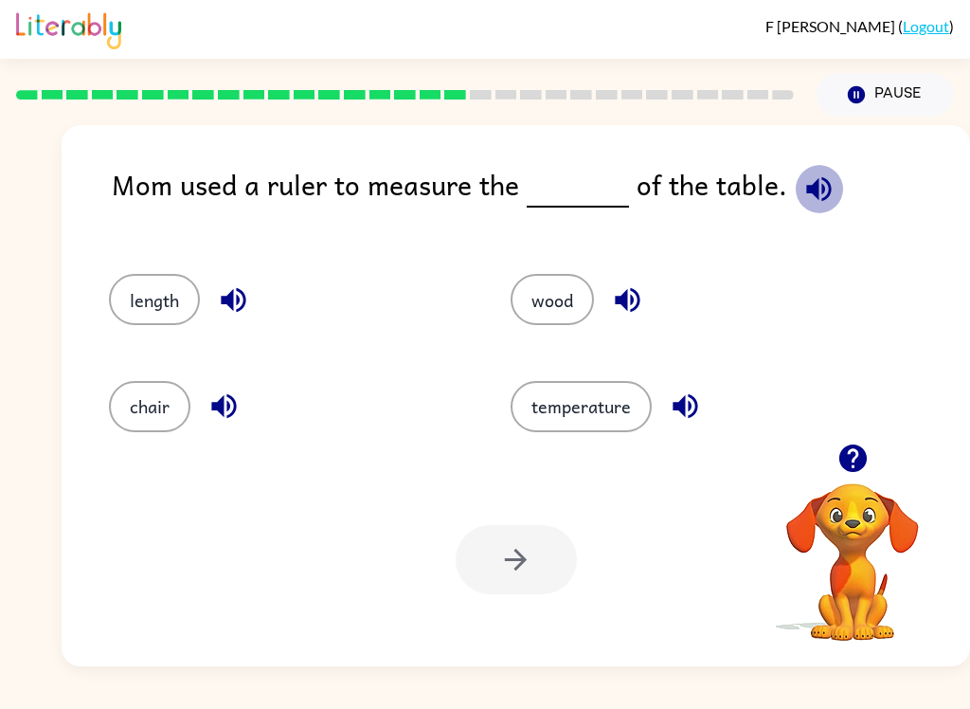
click at [805, 202] on icon "button" at bounding box center [819, 188] width 33 height 33
click at [153, 316] on button "length" at bounding box center [154, 299] width 91 height 51
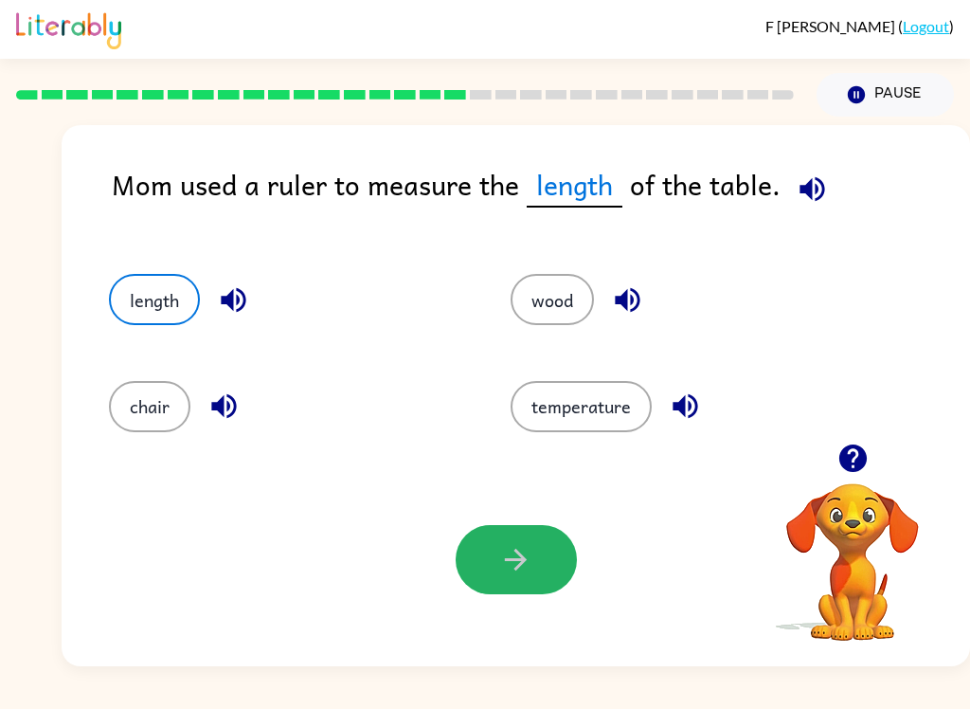
click at [518, 562] on icon "button" at bounding box center [515, 559] width 33 height 33
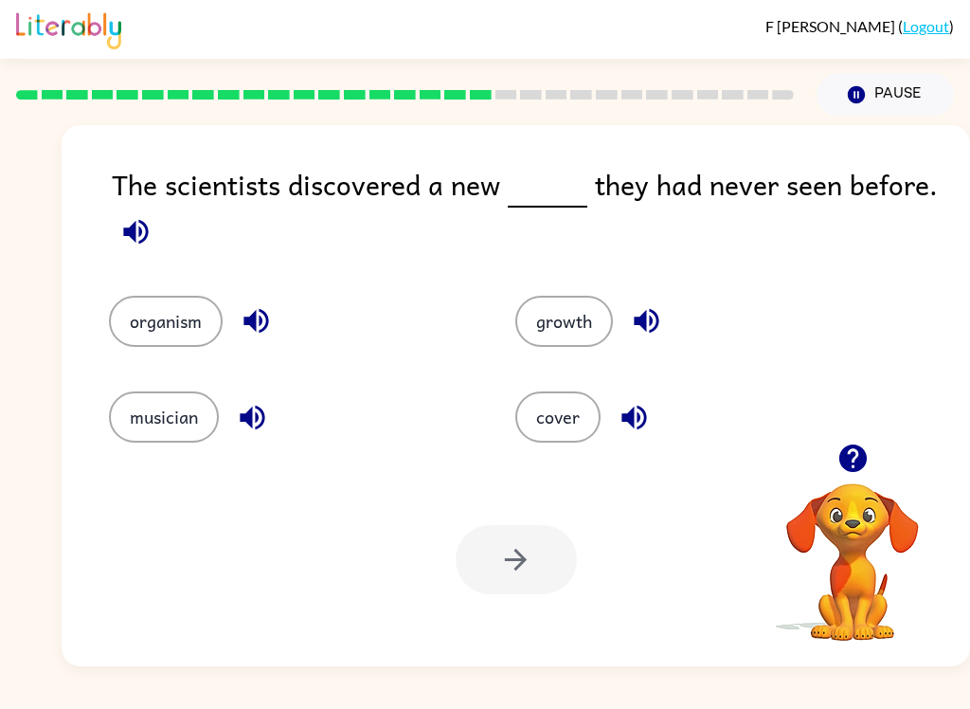
click at [137, 226] on icon "button" at bounding box center [135, 231] width 33 height 33
click at [212, 294] on div "organism" at bounding box center [276, 308] width 407 height 96
click at [193, 342] on button "organism" at bounding box center [166, 321] width 114 height 51
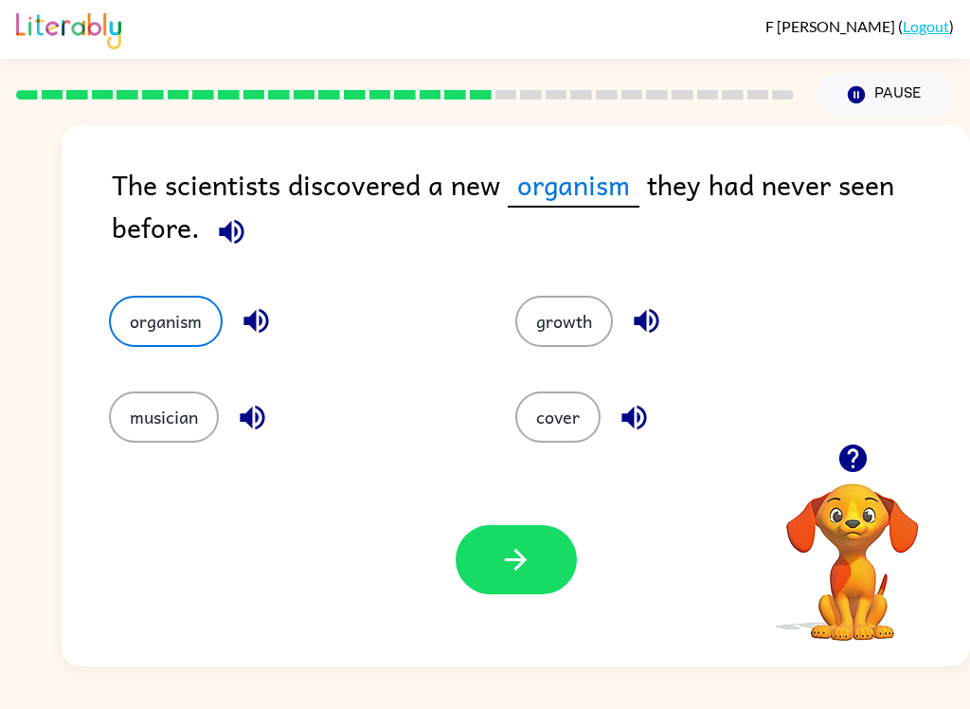
click at [500, 591] on button "button" at bounding box center [516, 559] width 121 height 69
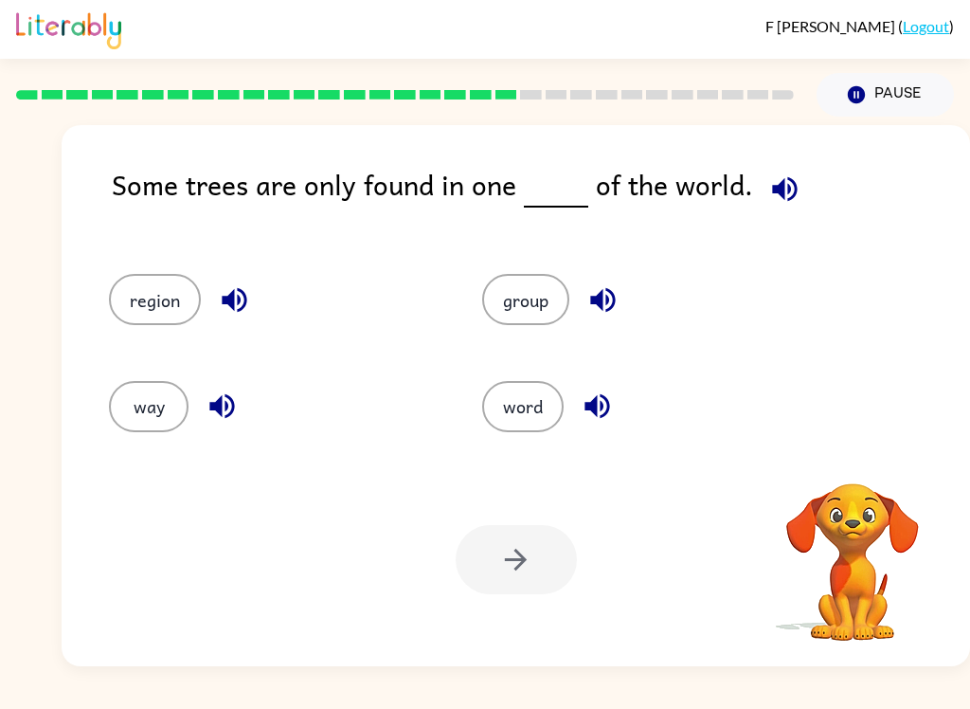
click at [903, 101] on button "Pause Pause" at bounding box center [885, 95] width 137 height 44
